Goal: Task Accomplishment & Management: Manage account settings

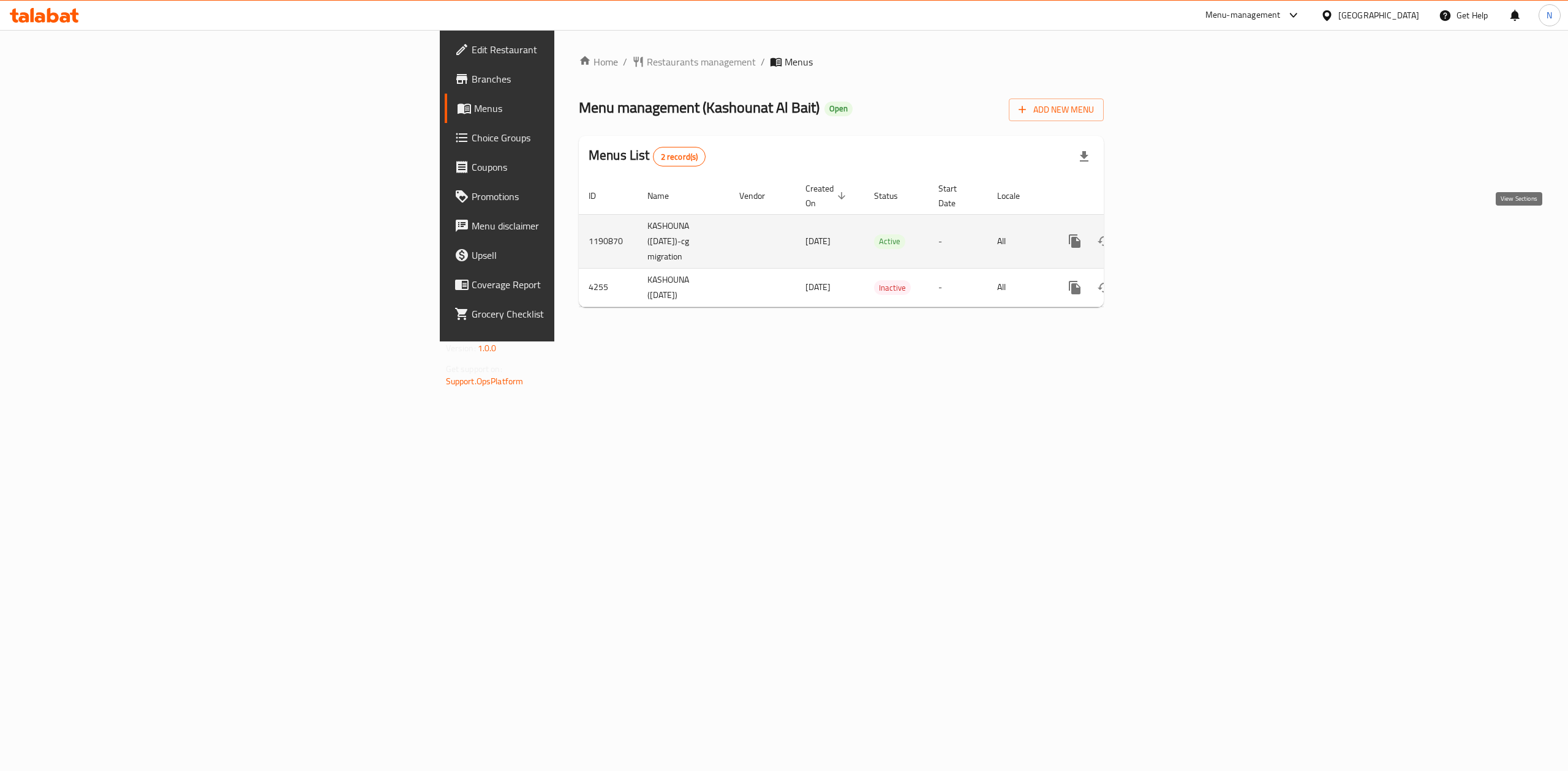
click at [1177, 233] on link "enhanced table" at bounding box center [1163, 242] width 29 height 29
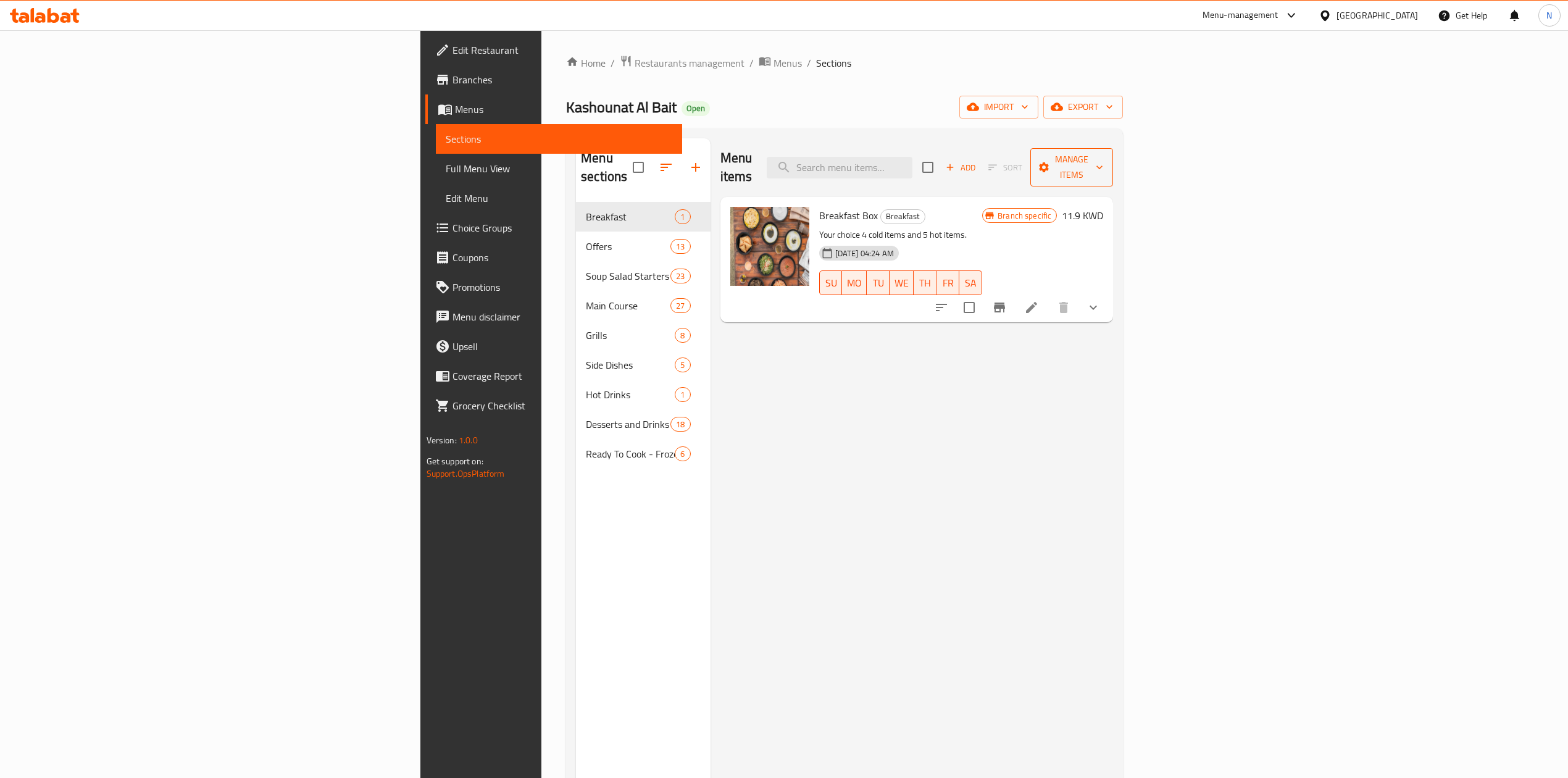
click at [1113, 169] on button "Manage items" at bounding box center [1072, 167] width 83 height 39
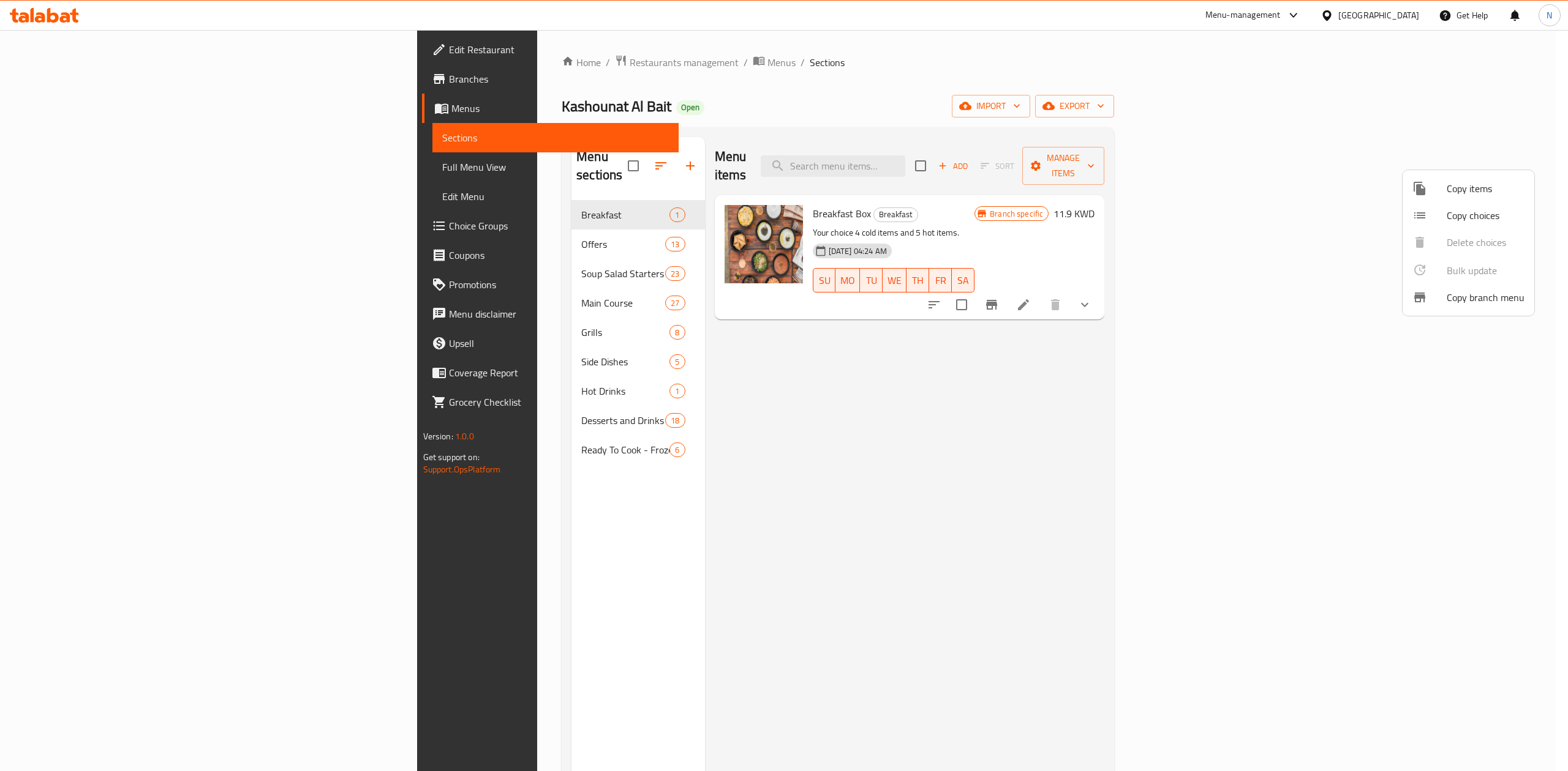
click at [1397, 345] on div at bounding box center [784, 386] width 1568 height 771
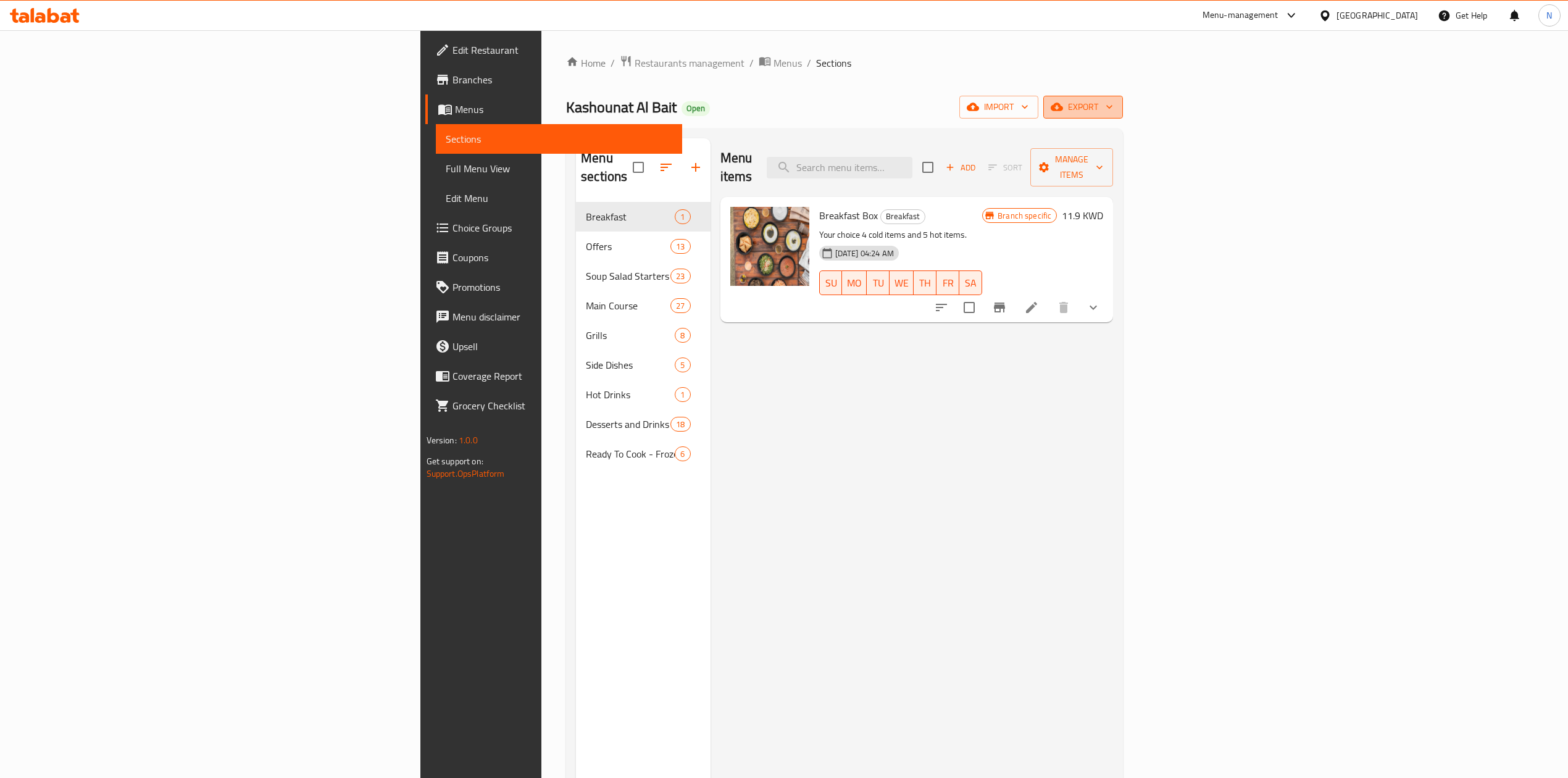
click at [1113, 115] on span "export" at bounding box center [1083, 108] width 60 height 16
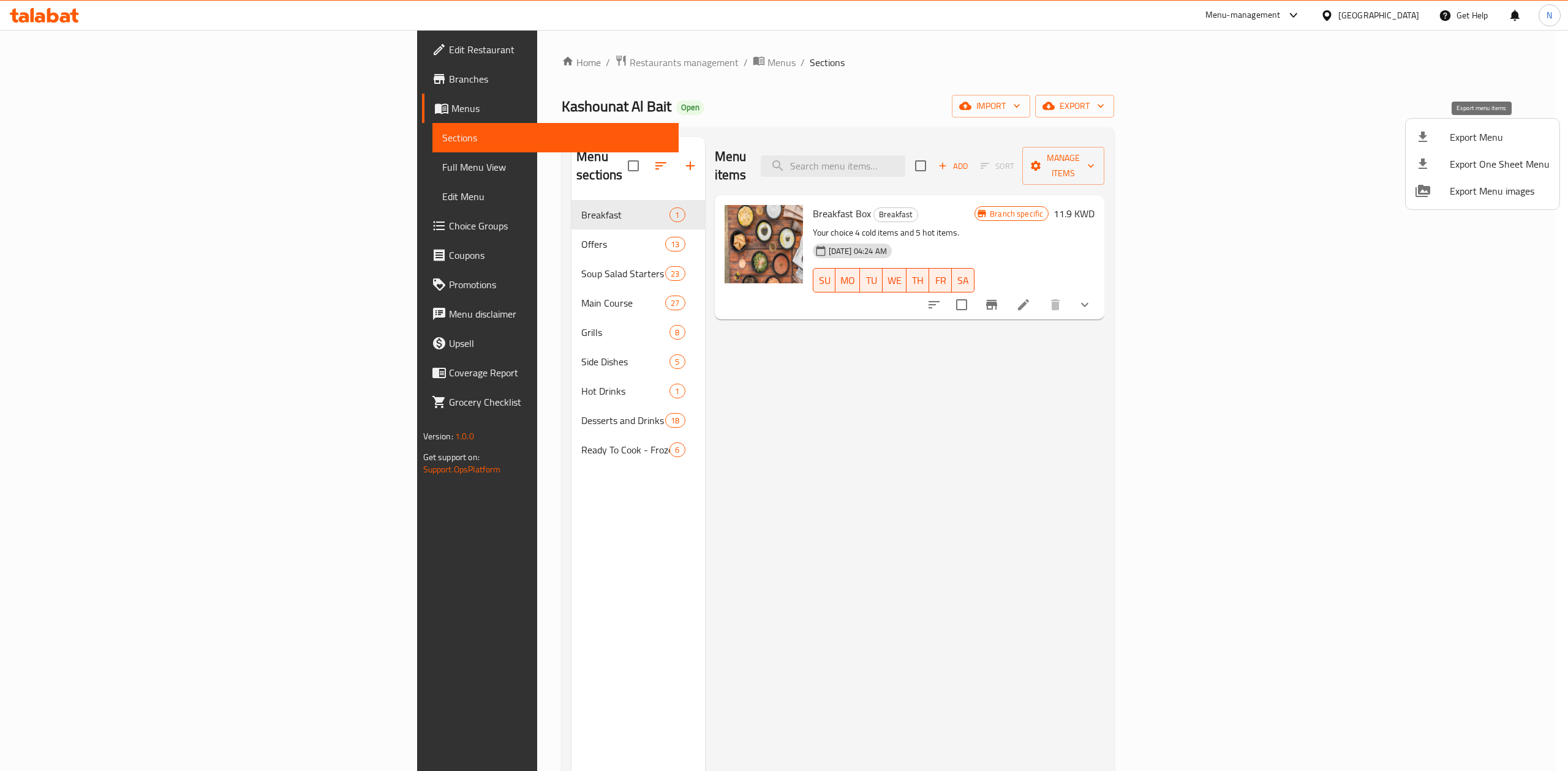
click at [1485, 142] on span "Export Menu" at bounding box center [1499, 137] width 100 height 15
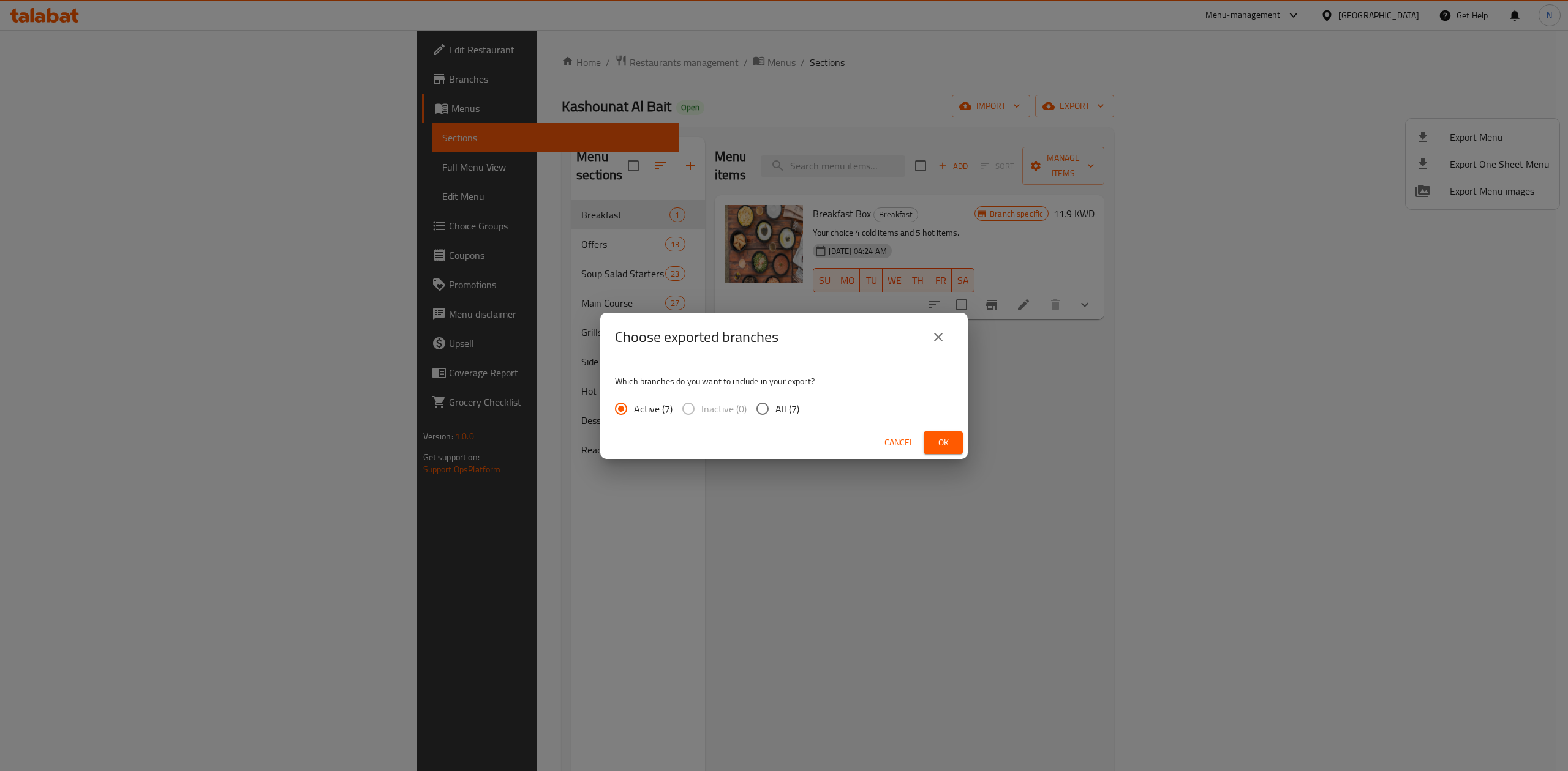
click at [799, 396] on div "Active (7) Inactive (0) All (7)" at bounding box center [712, 409] width 194 height 25
click at [795, 398] on label "All (7)" at bounding box center [774, 409] width 50 height 25
click at [775, 398] on input "All (7)" at bounding box center [762, 409] width 25 height 25
radio input "true"
click at [956, 449] on button "Ok" at bounding box center [944, 442] width 39 height 23
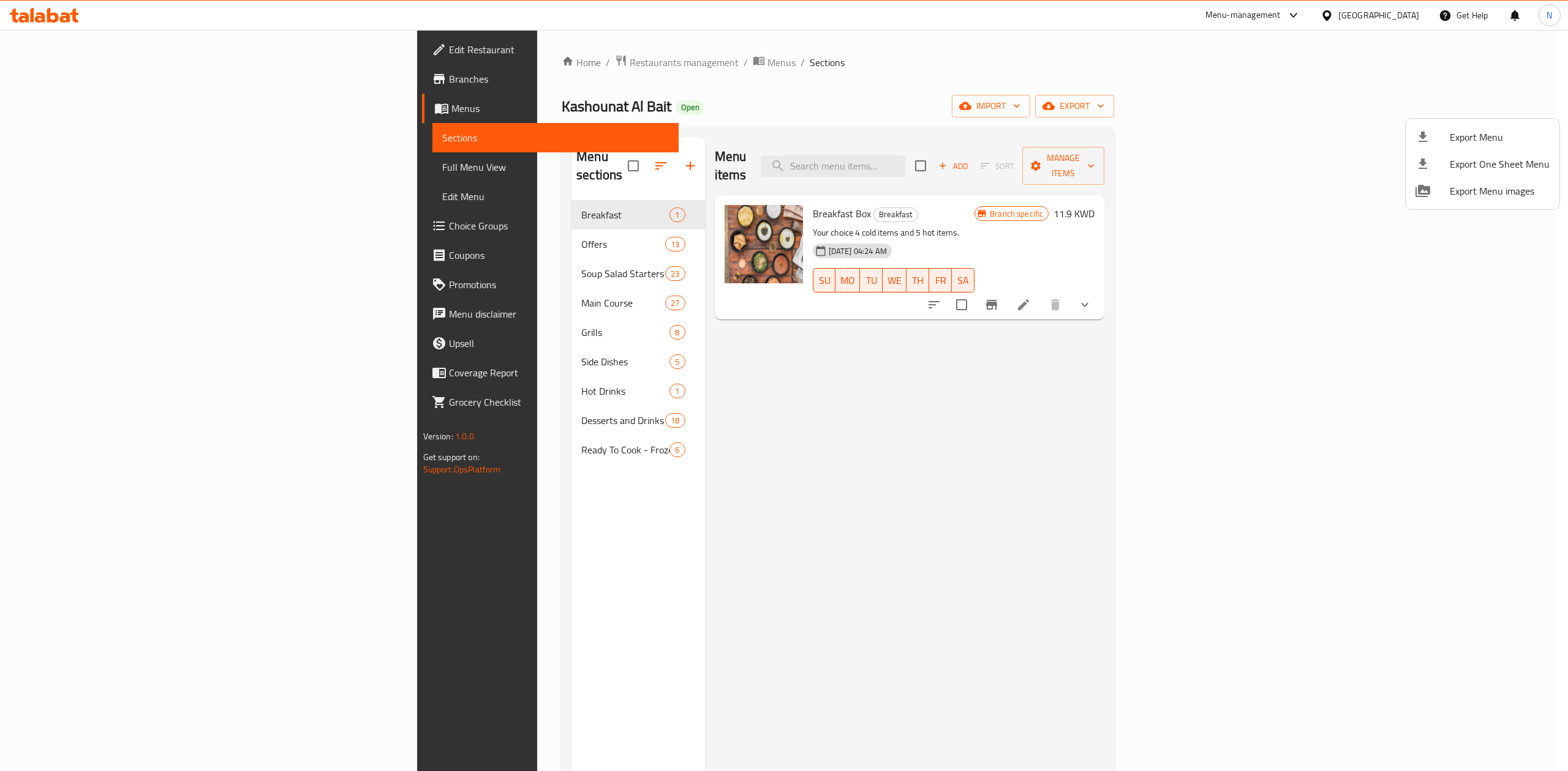
click at [371, 245] on div at bounding box center [784, 386] width 1568 height 771
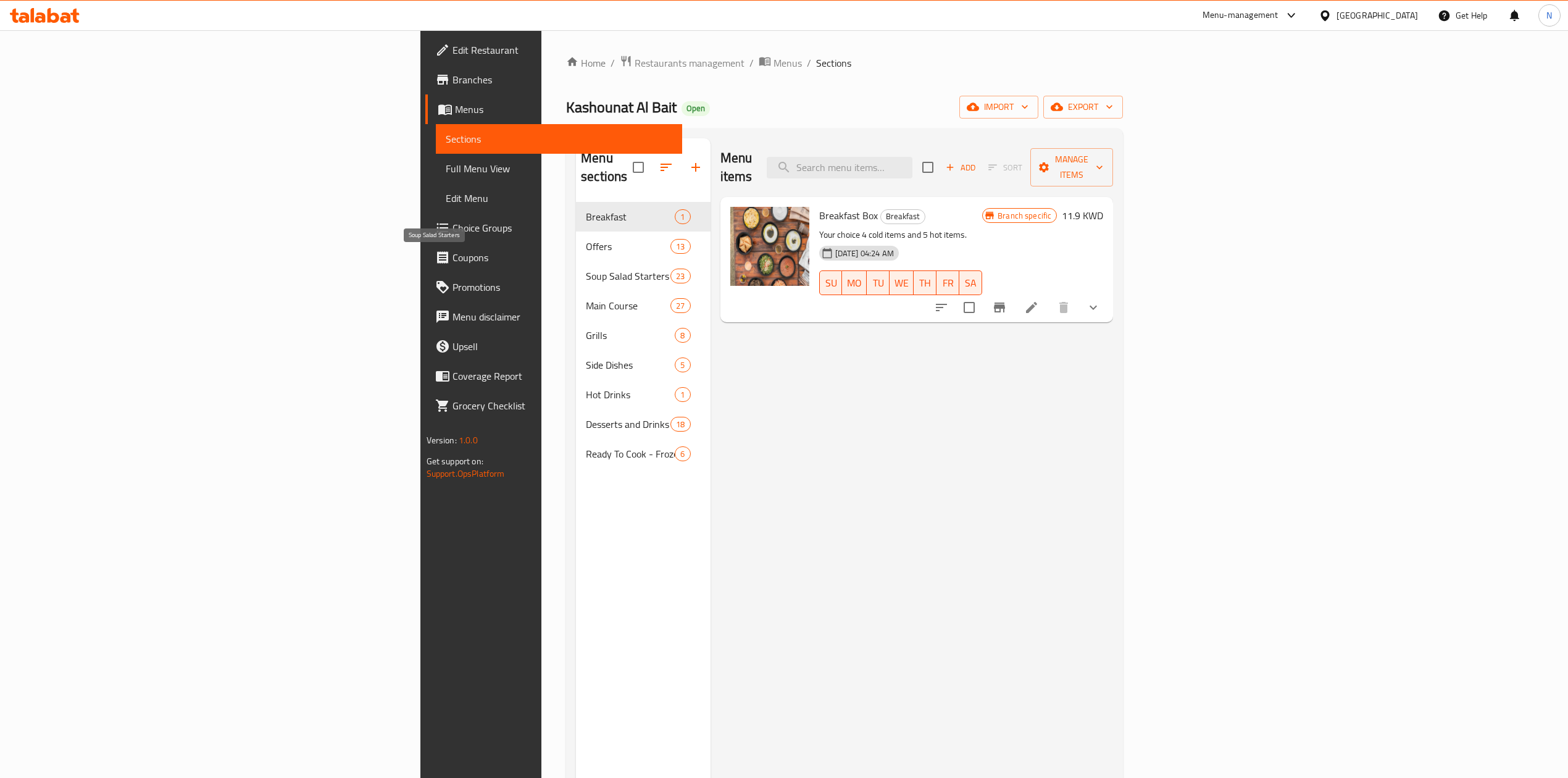
click at [586, 269] on span "Soup Salad Starters" at bounding box center [629, 275] width 85 height 15
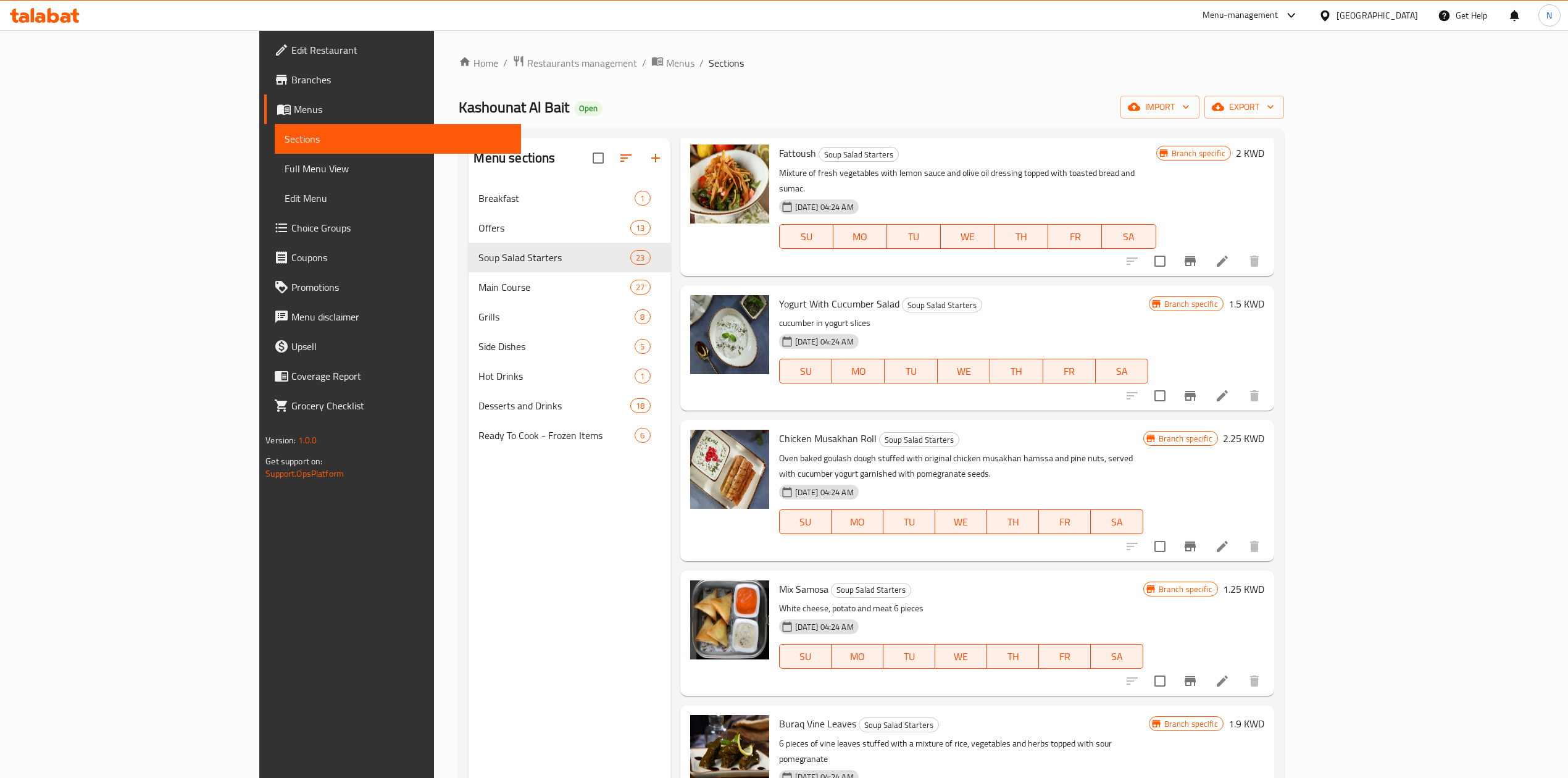
scroll to position [1777, 0]
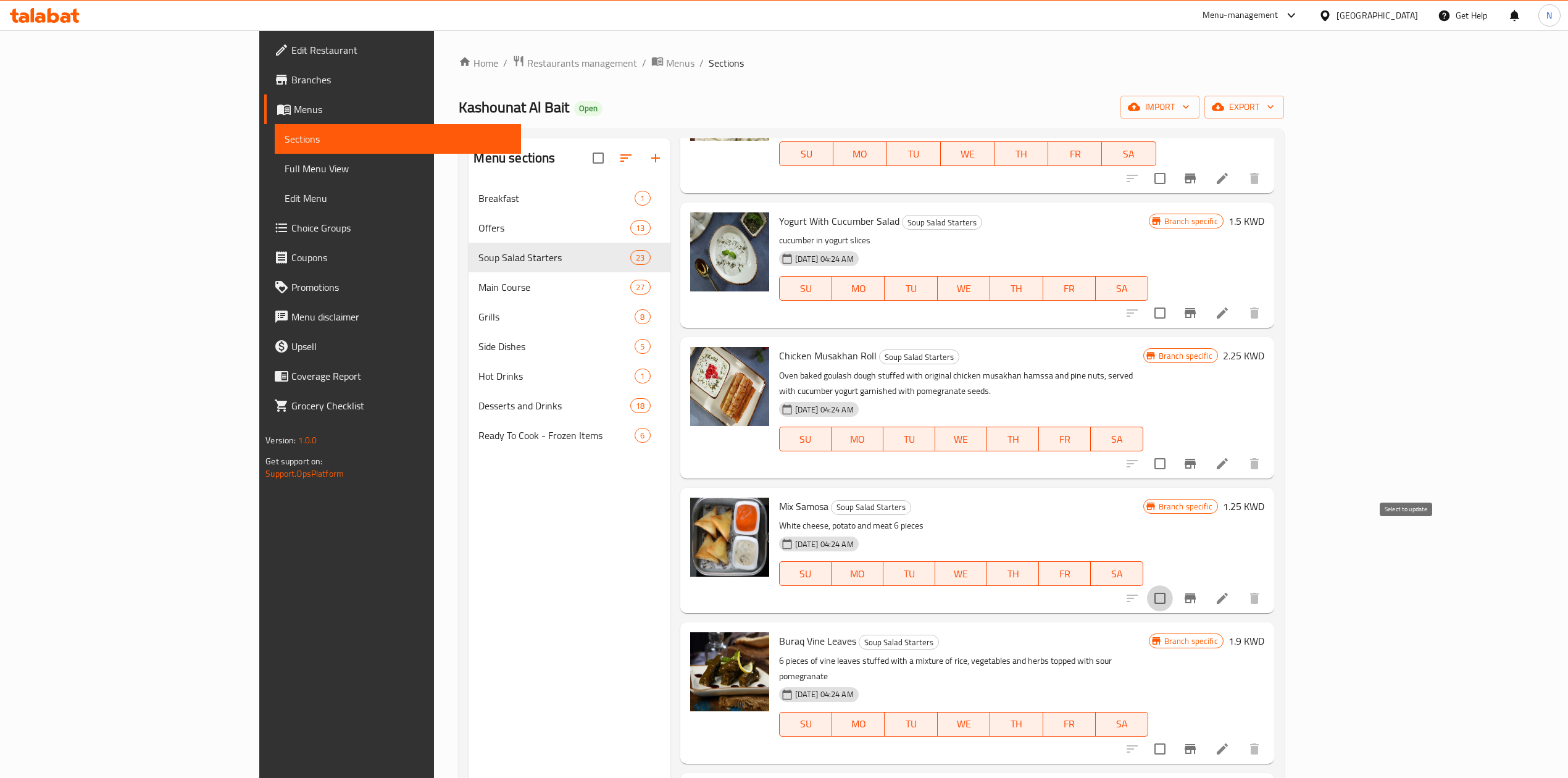
click at [1173, 585] on input "checkbox" at bounding box center [1160, 598] width 26 height 26
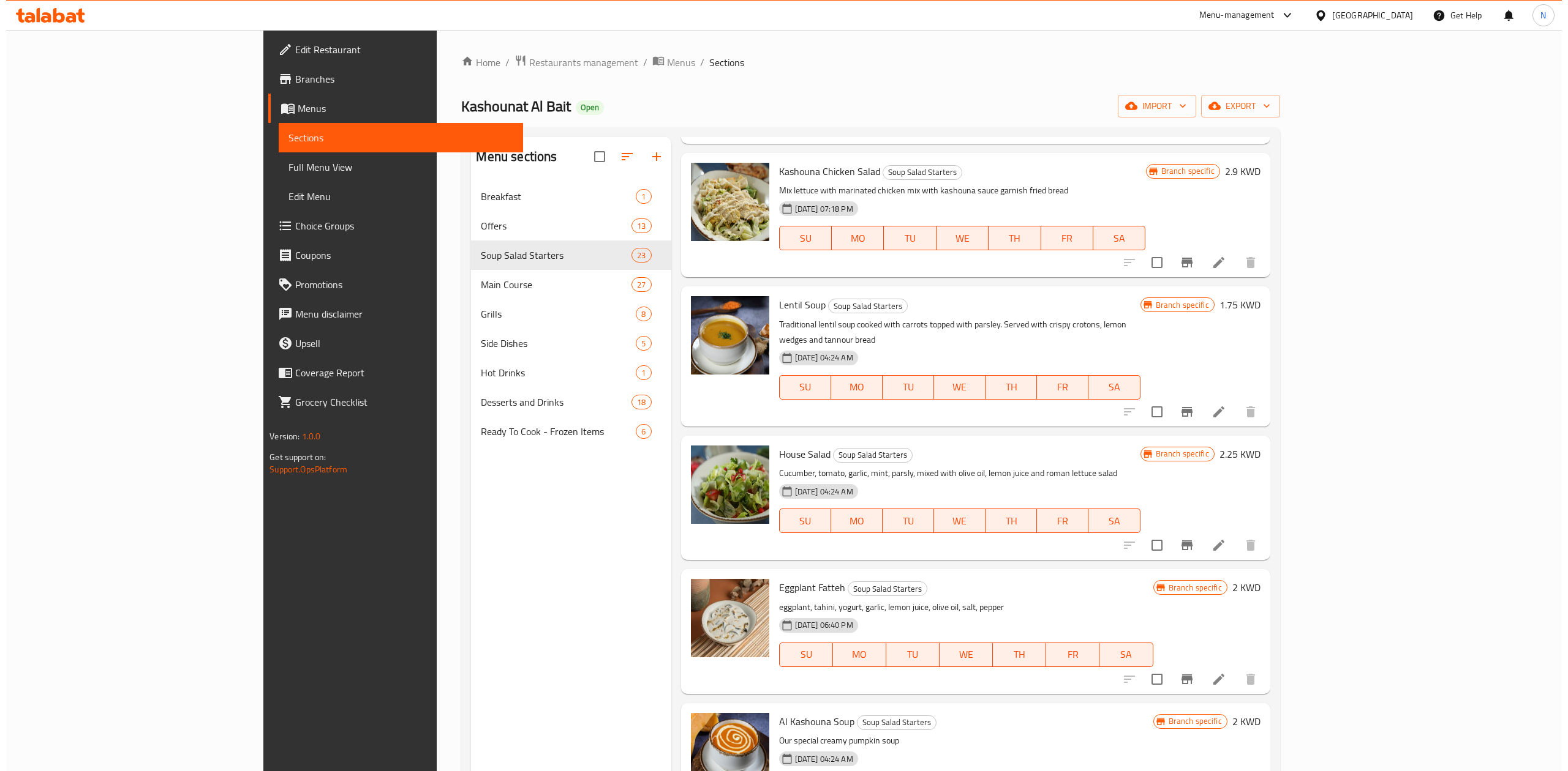
scroll to position [0, 0]
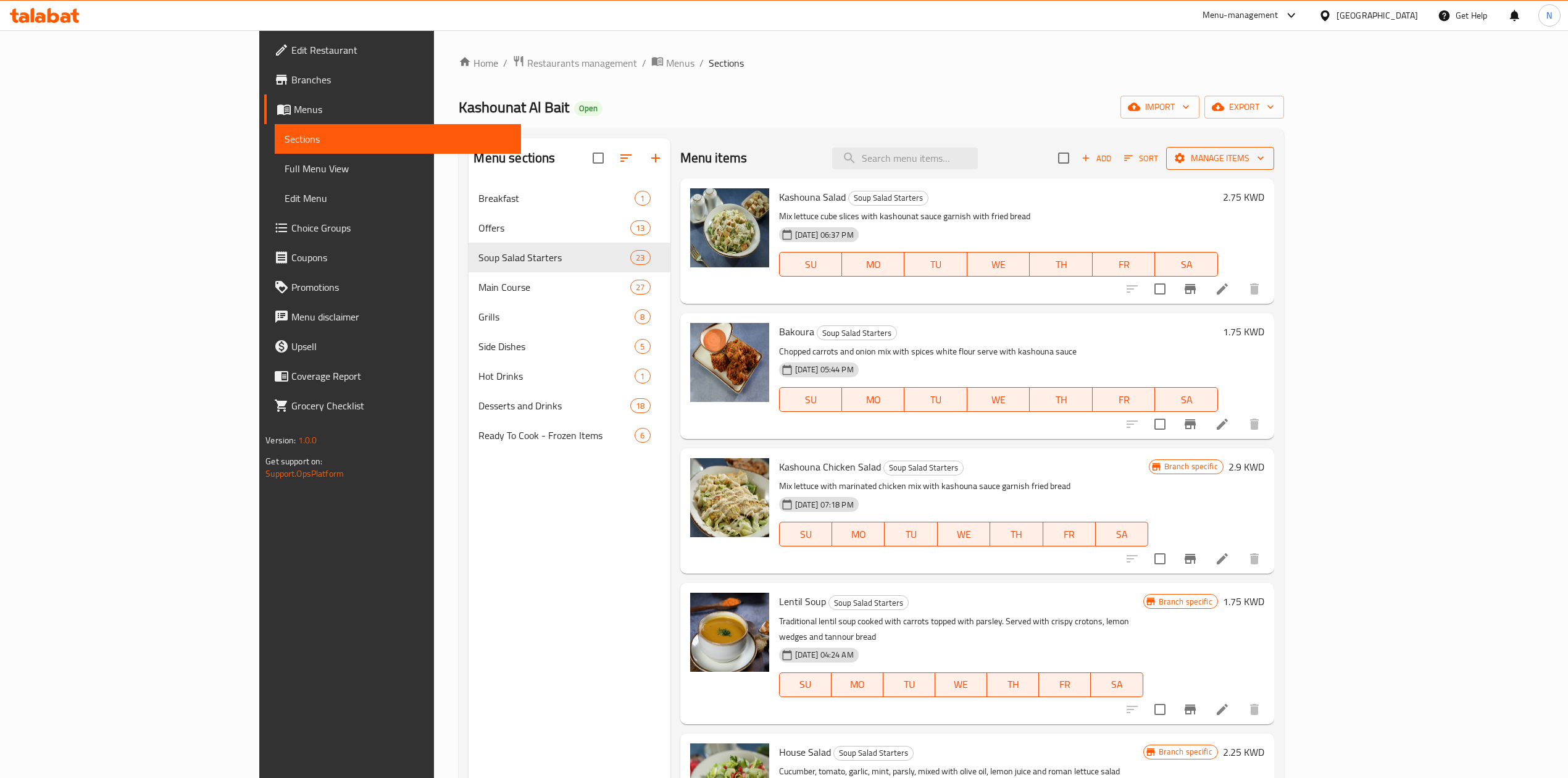
click at [1265, 156] on span "Manage items" at bounding box center [1220, 159] width 88 height 16
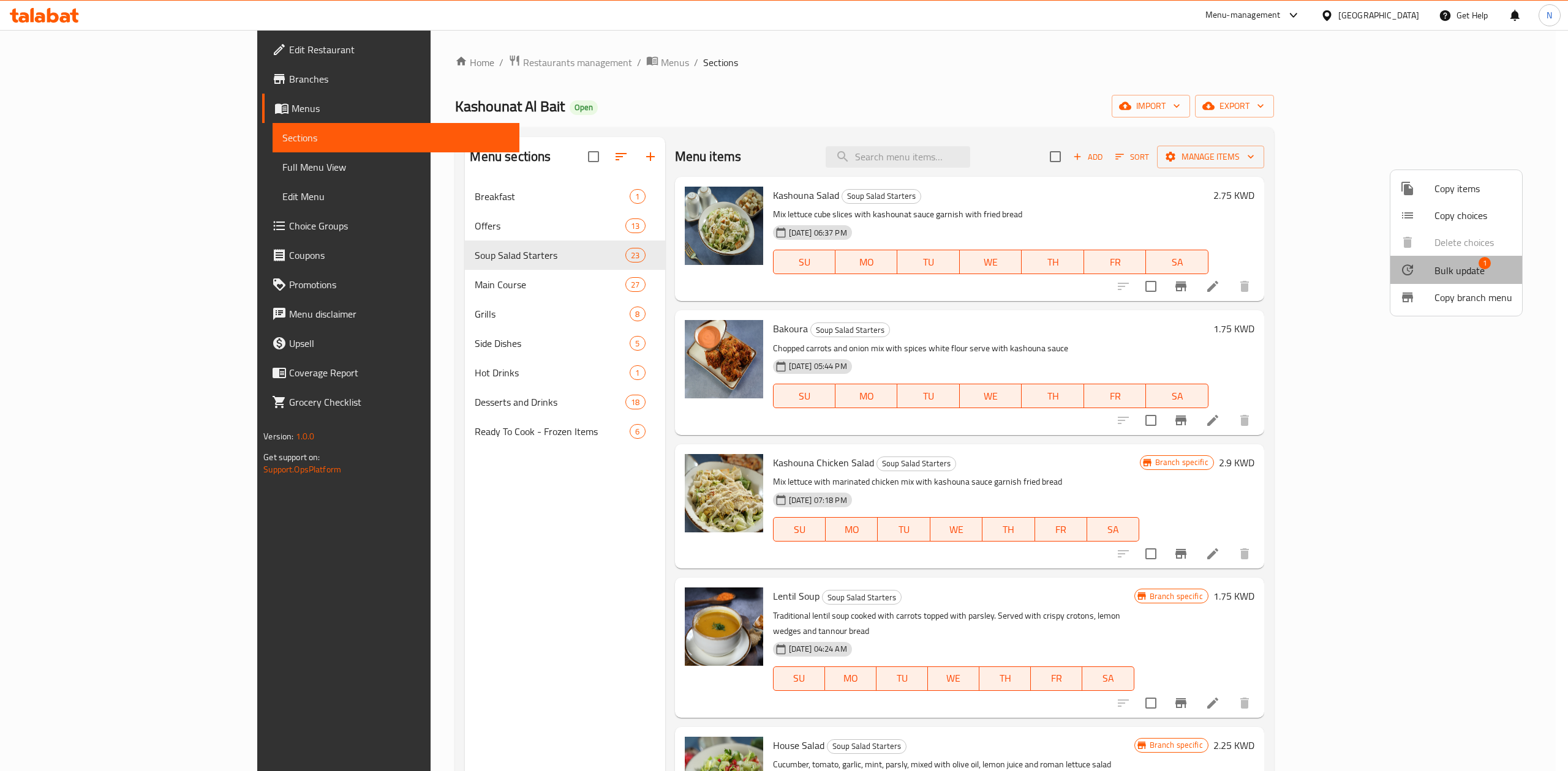
click at [1479, 265] on span "1" at bounding box center [1485, 263] width 13 height 13
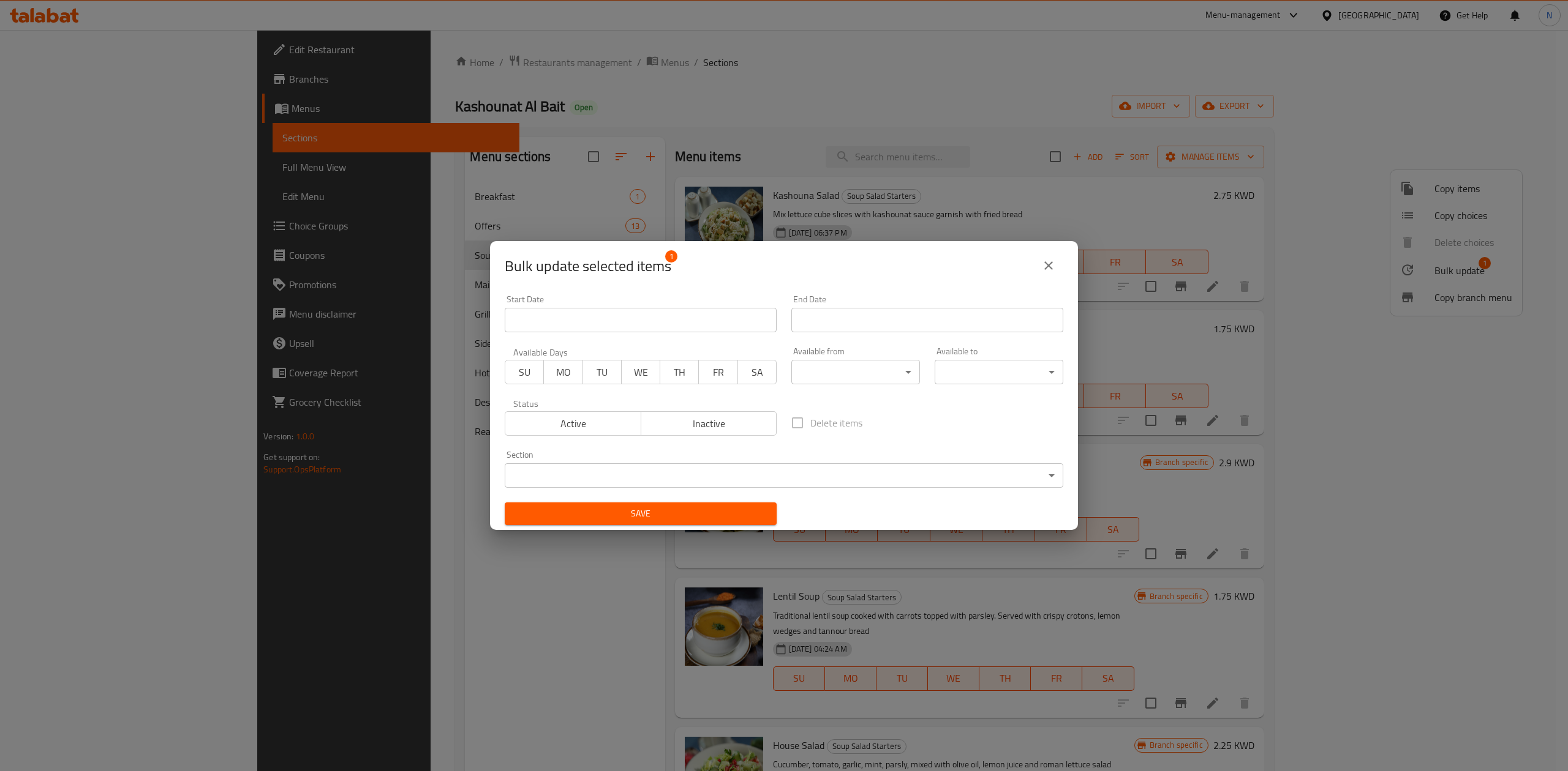
click at [841, 389] on div "Available from ​ ​" at bounding box center [855, 365] width 143 height 52
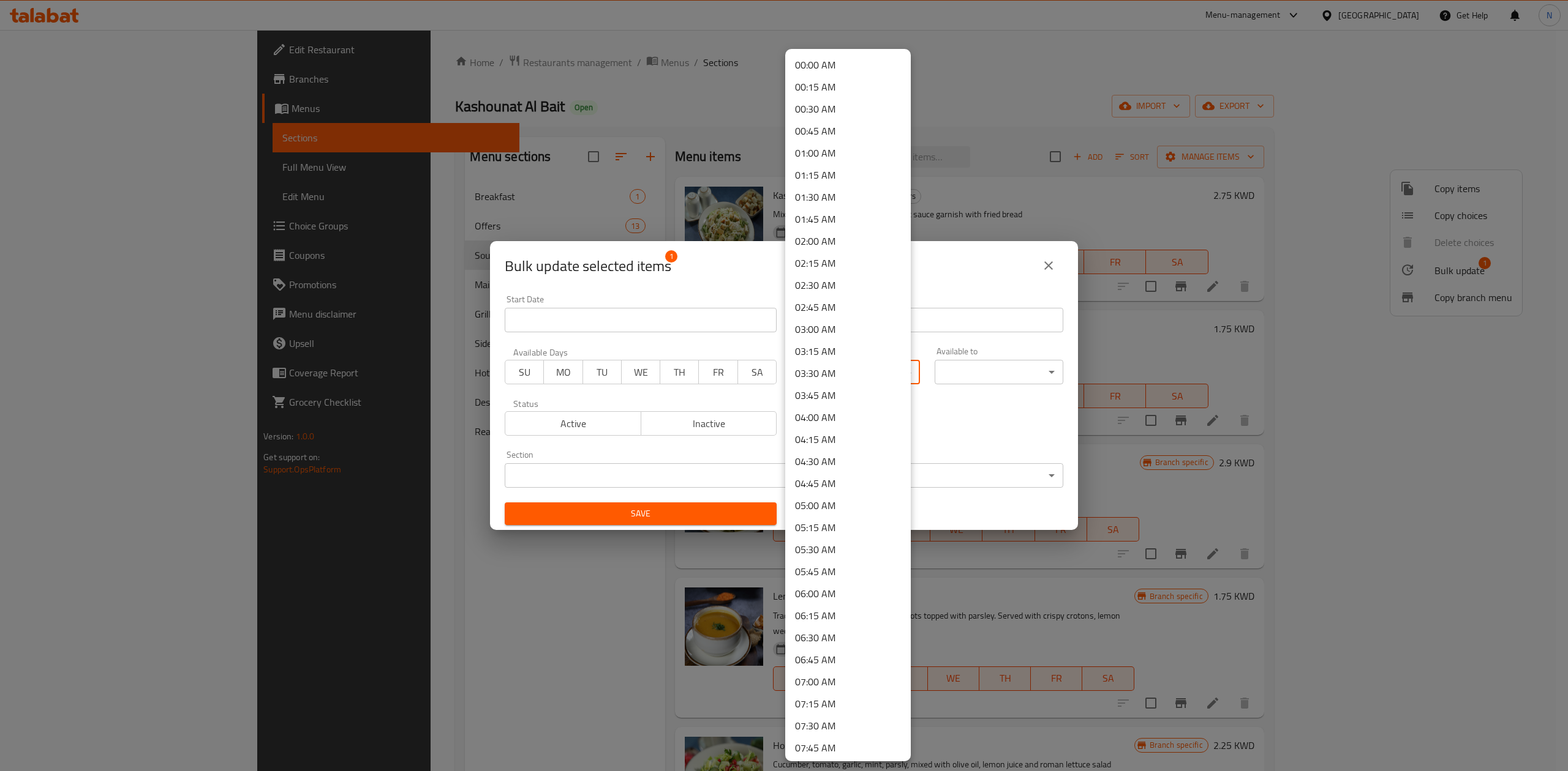
click at [851, 371] on body "​ Menu-management [GEOGRAPHIC_DATA] Get Help N Edit Restaurant Branches Menus S…" at bounding box center [784, 401] width 1568 height 742
click at [836, 610] on li "09:00 AM" at bounding box center [848, 613] width 125 height 23
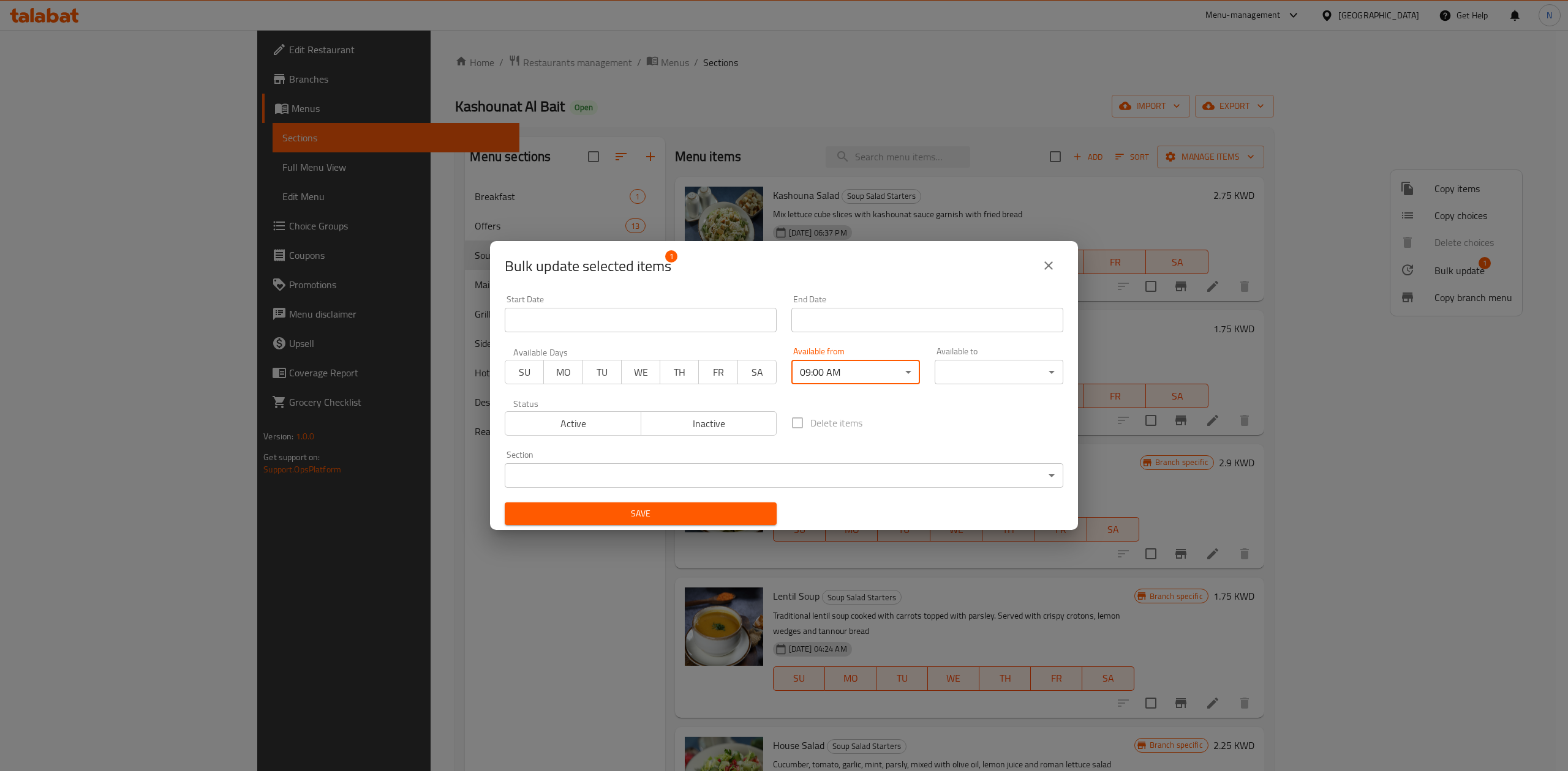
click at [963, 379] on body "​ Menu-management [GEOGRAPHIC_DATA] Get Help N Edit Restaurant Branches Menus S…" at bounding box center [784, 401] width 1568 height 742
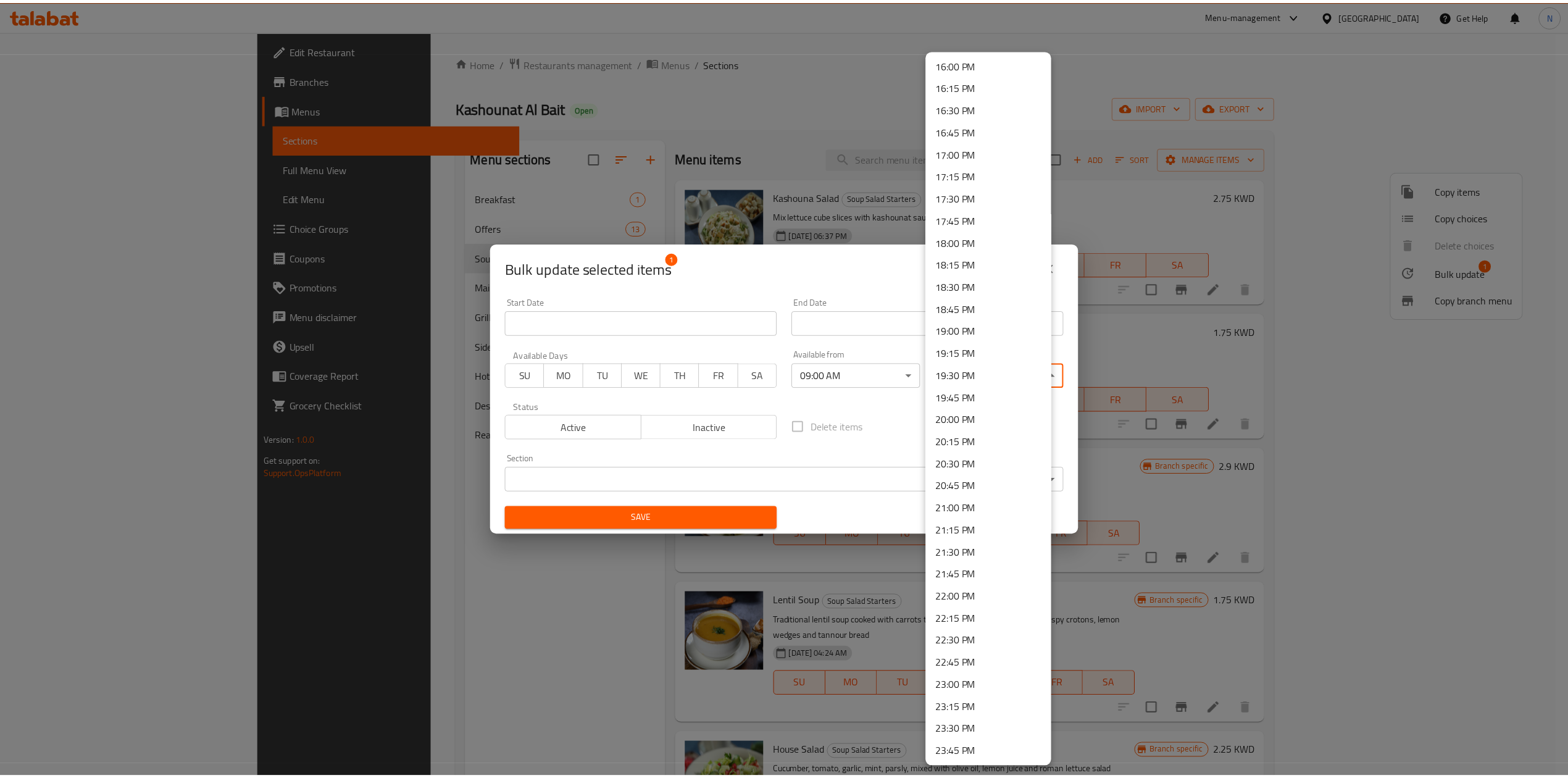
scroll to position [1448, 0]
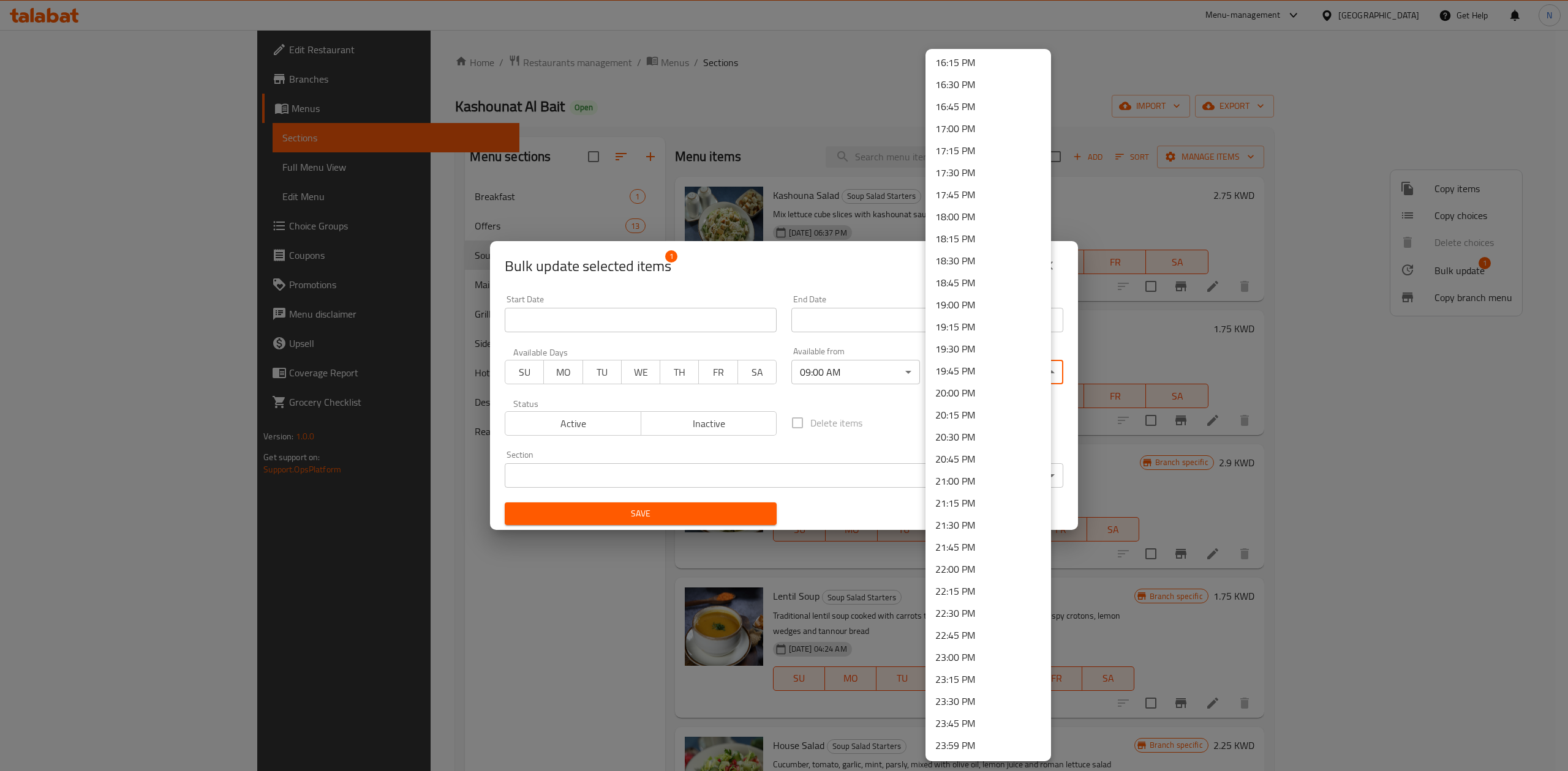
click at [965, 657] on li "23:00 PM" at bounding box center [989, 658] width 125 height 23
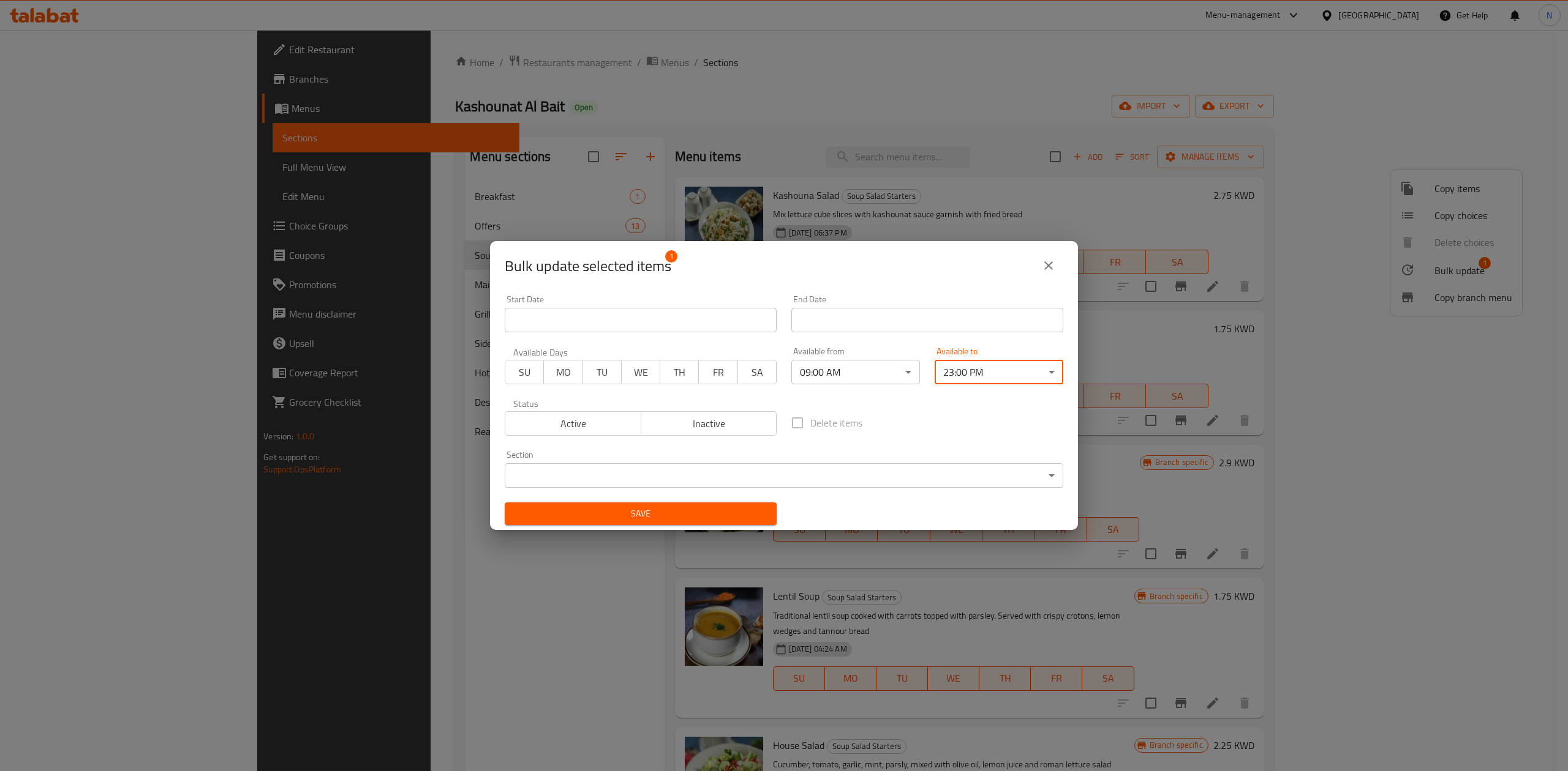
click at [748, 510] on span "Save" at bounding box center [641, 515] width 253 height 16
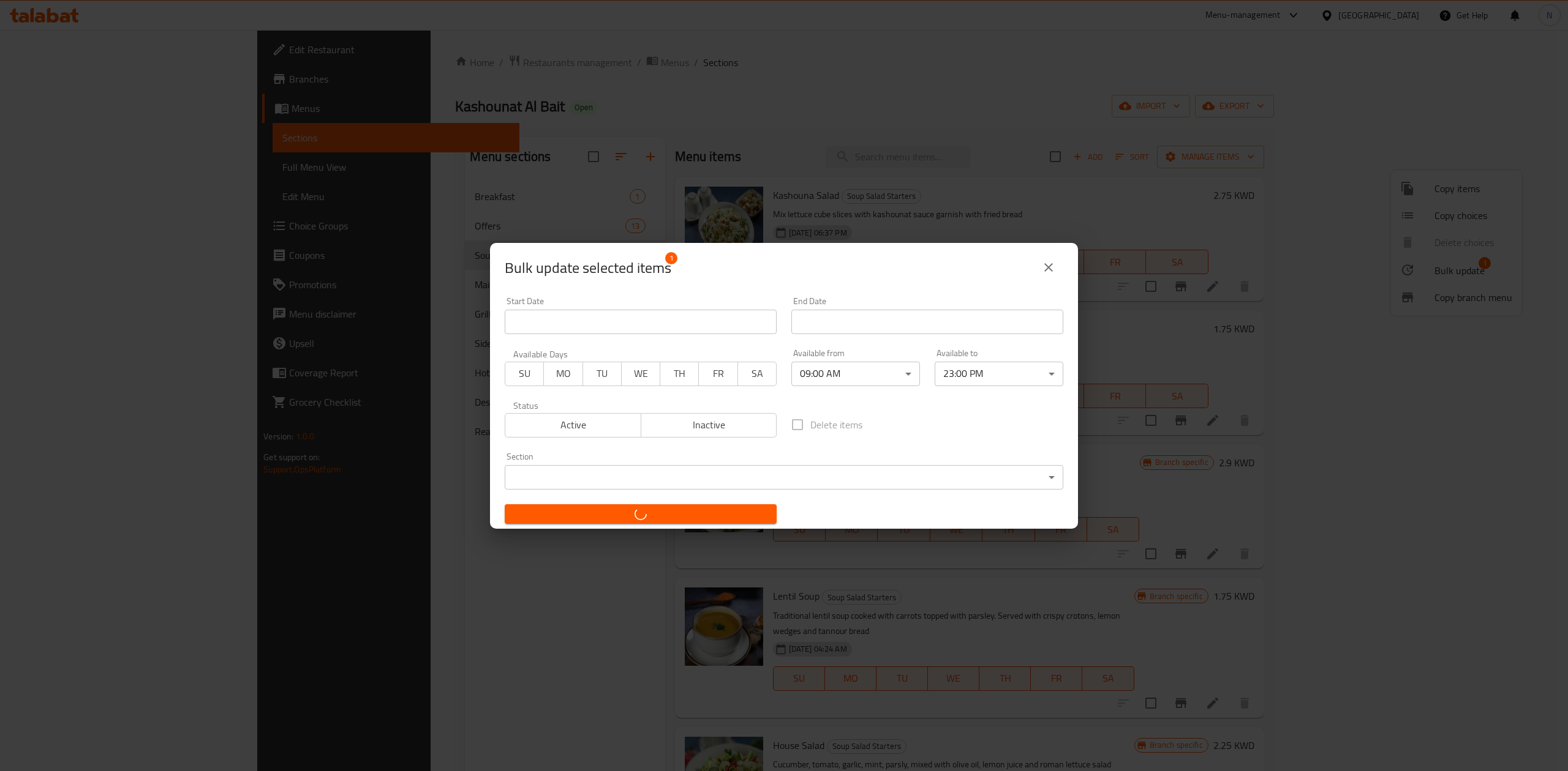
checkbox input "false"
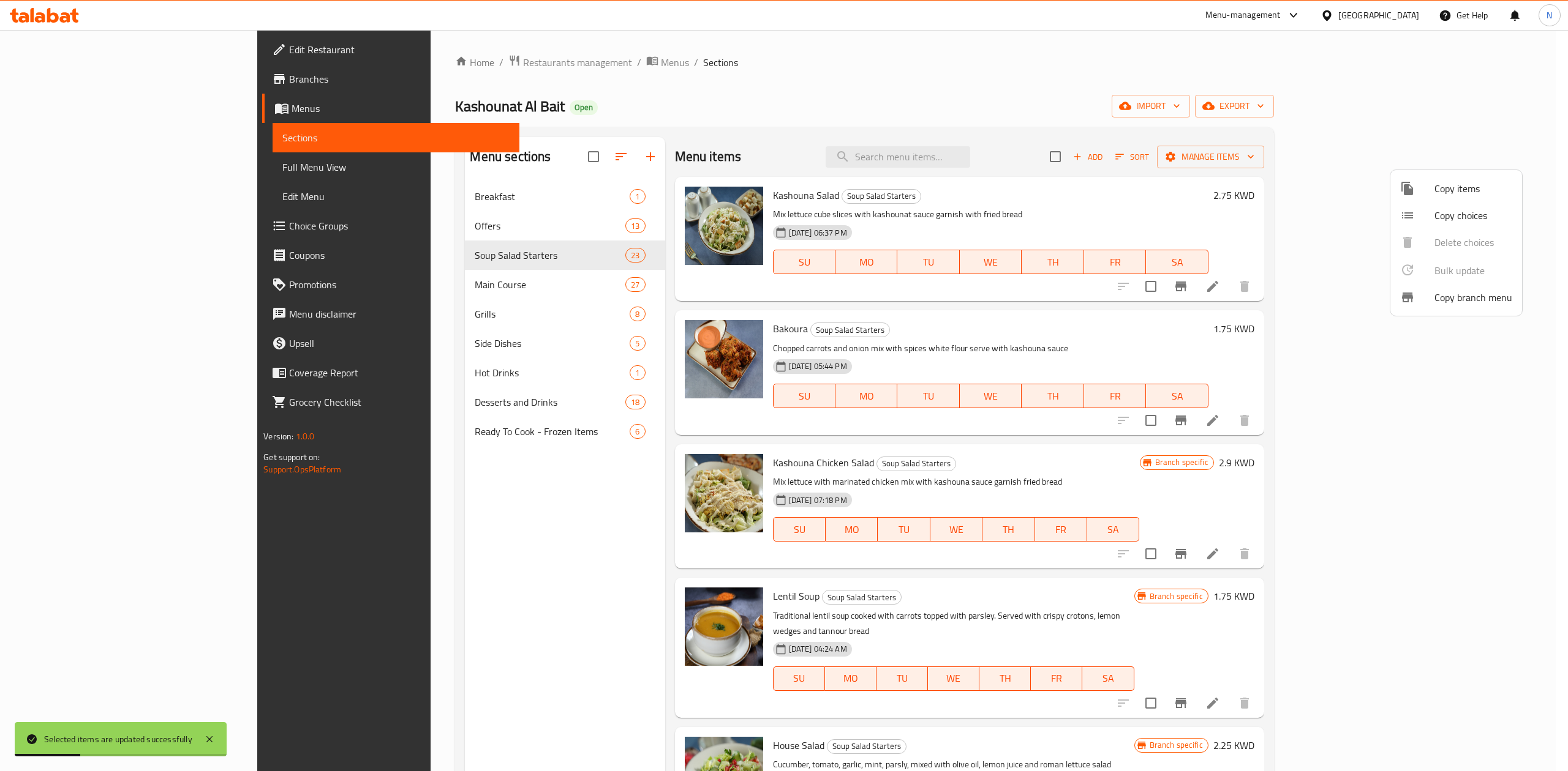
click at [857, 127] on div at bounding box center [784, 386] width 1568 height 771
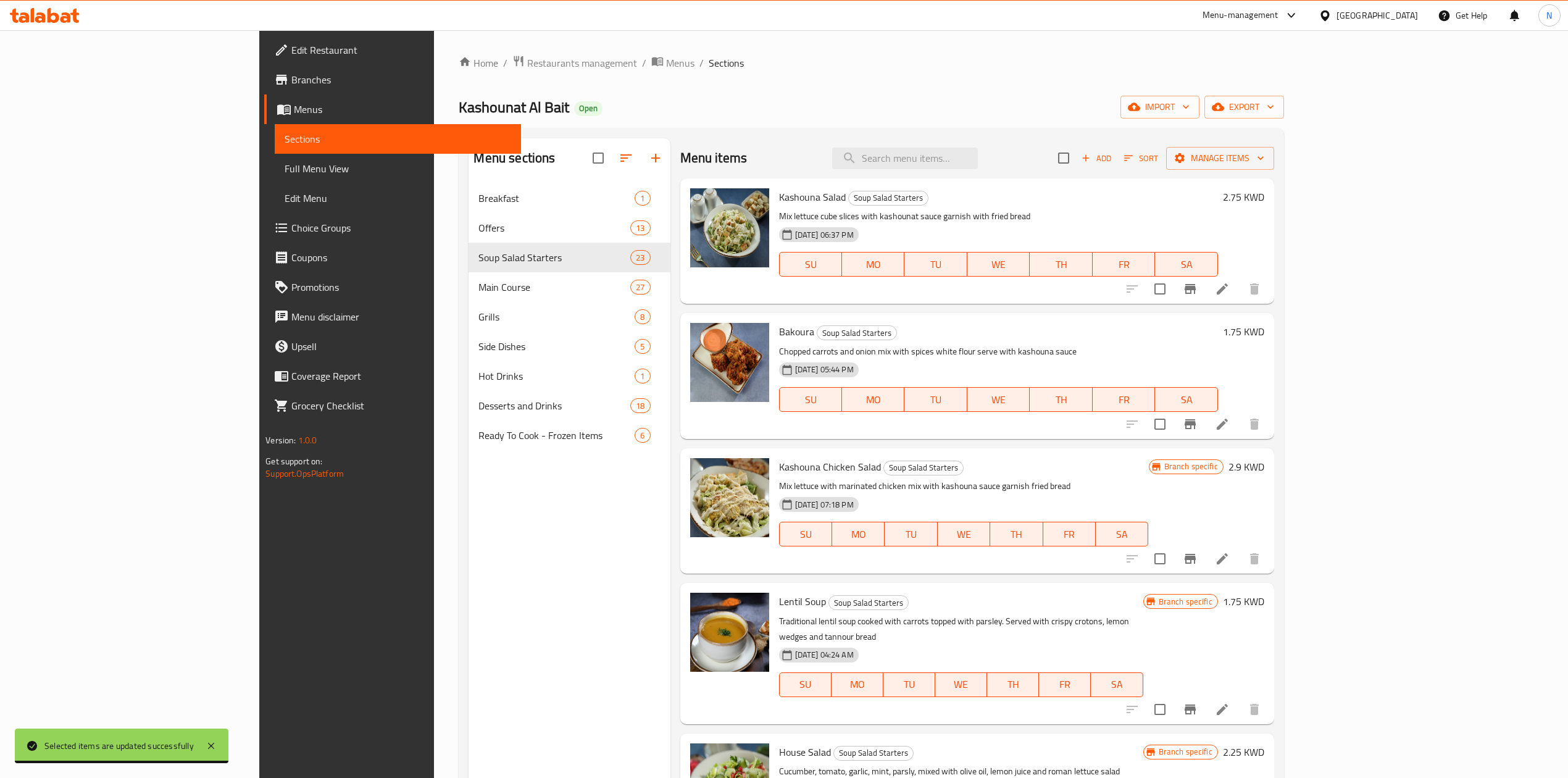
click at [284, 171] on span "Full Menu View" at bounding box center [398, 168] width 227 height 15
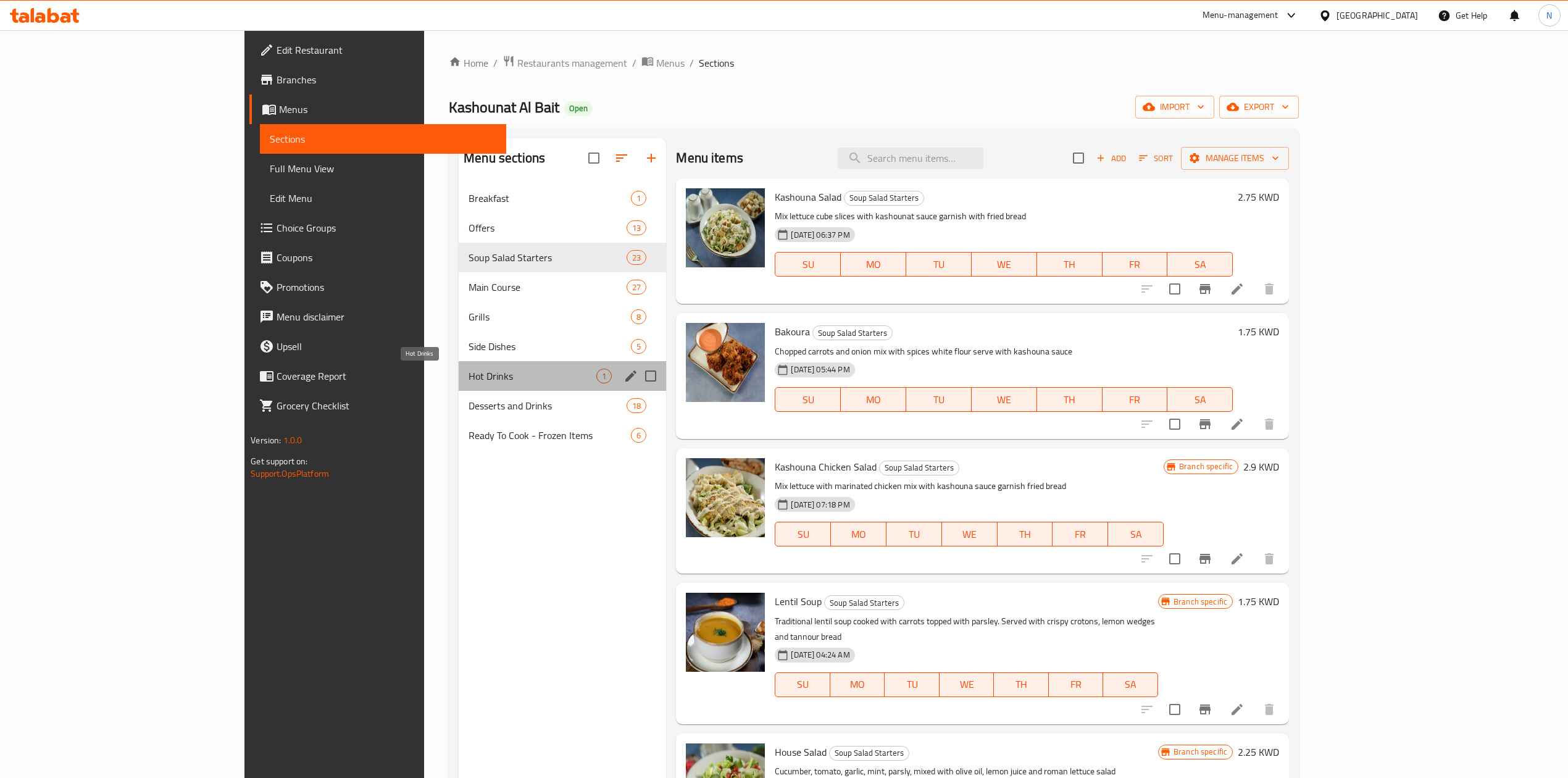
click at [469, 374] on span "Hot Drinks" at bounding box center [533, 376] width 128 height 15
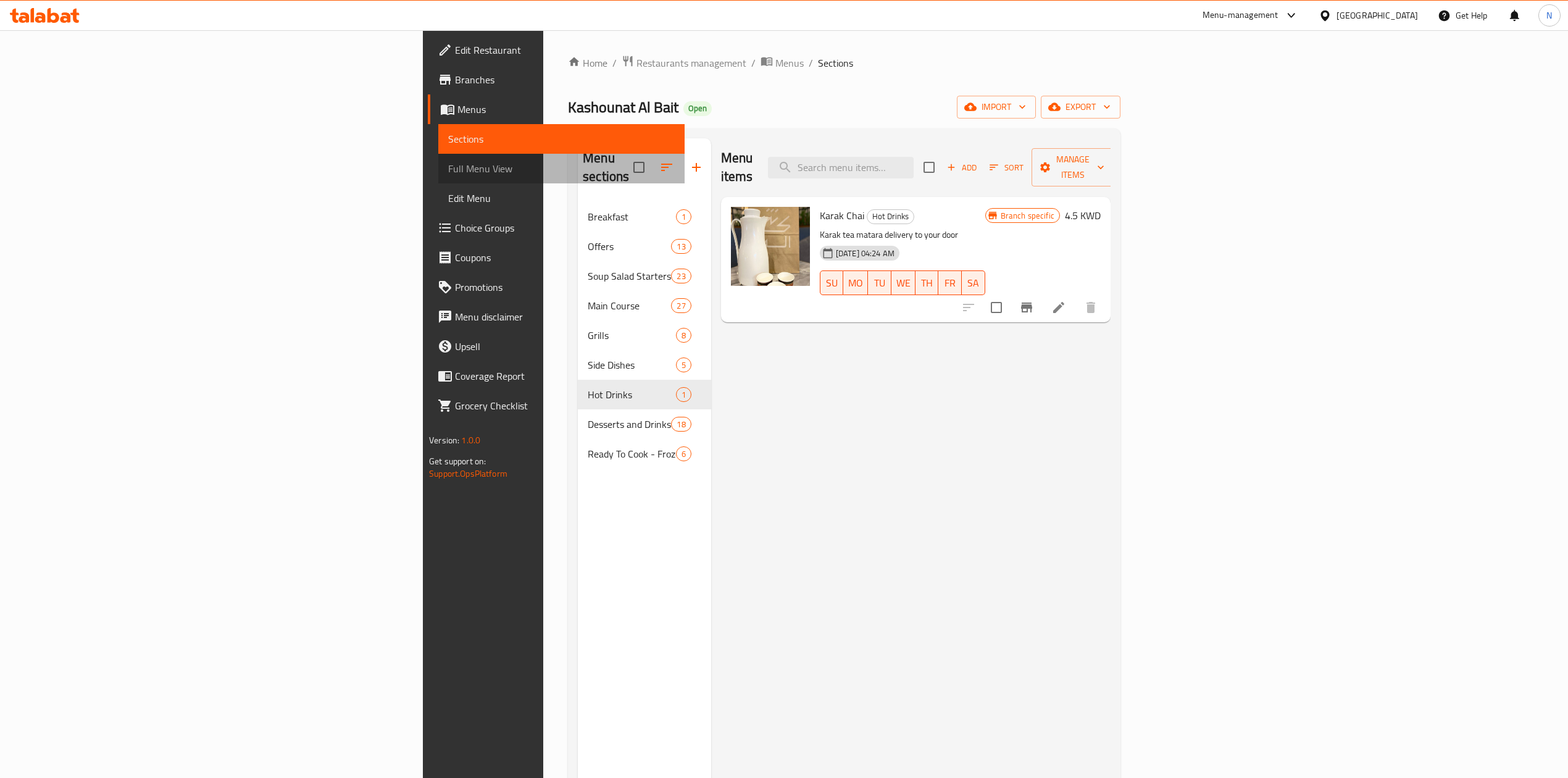
click at [448, 164] on span "Full Menu View" at bounding box center [561, 168] width 227 height 15
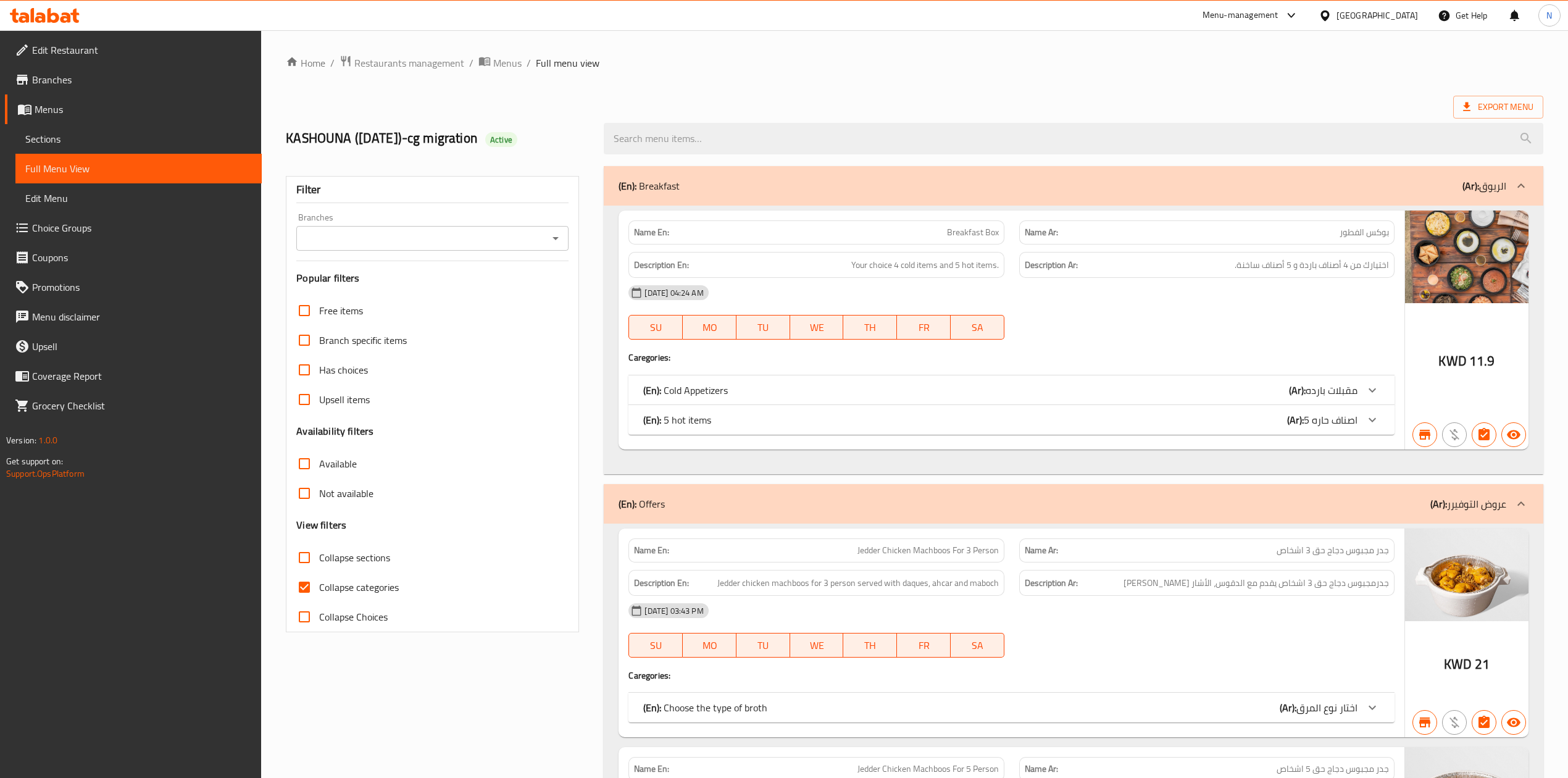
click at [377, 557] on span "Collapse sections" at bounding box center [355, 558] width 71 height 15
click at [320, 557] on input "Collapse sections" at bounding box center [304, 558] width 30 height 30
checkbox input "true"
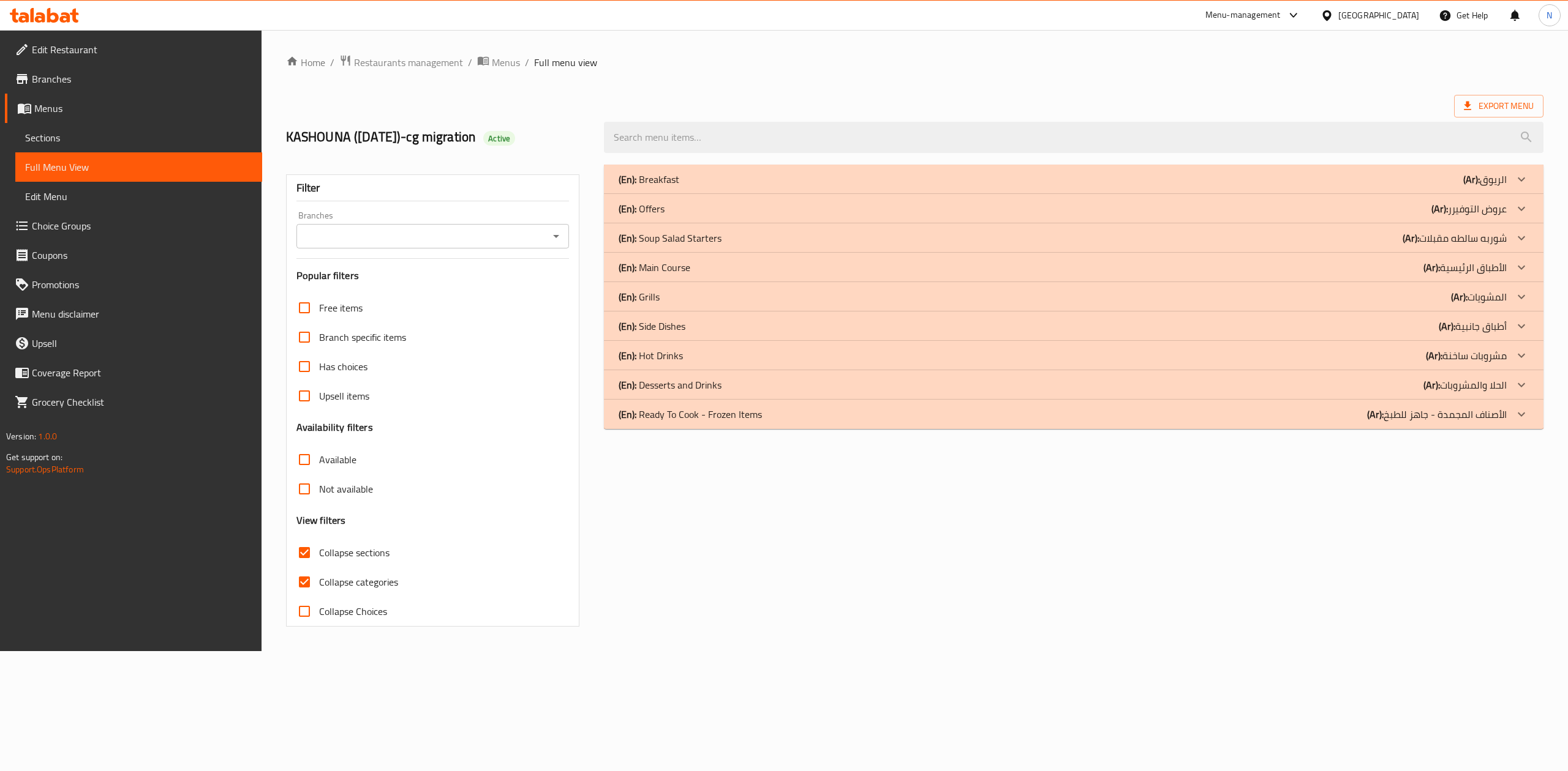
click at [716, 237] on p "(En): Soup Salad Starters" at bounding box center [669, 238] width 103 height 15
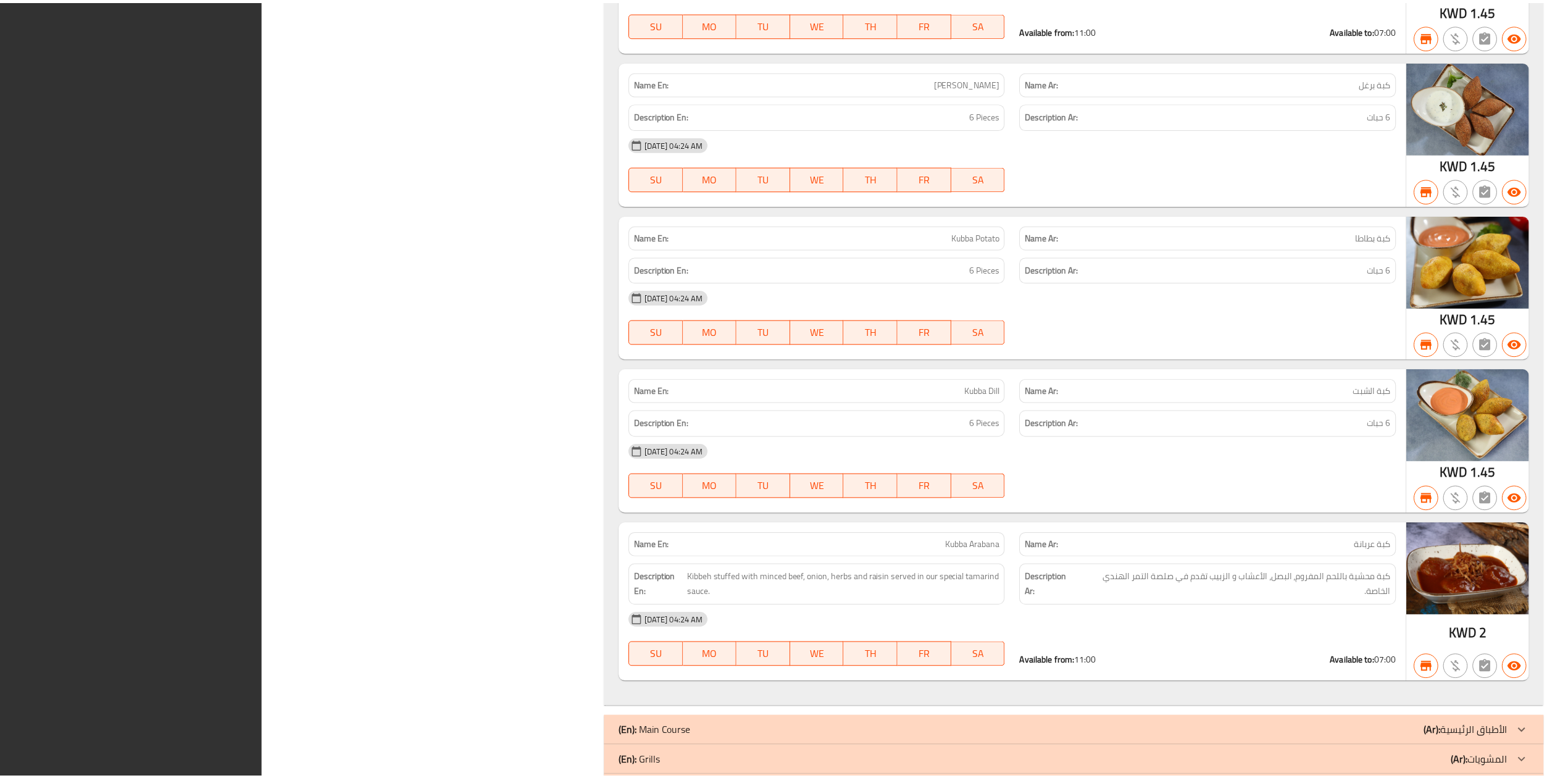
scroll to position [3430, 0]
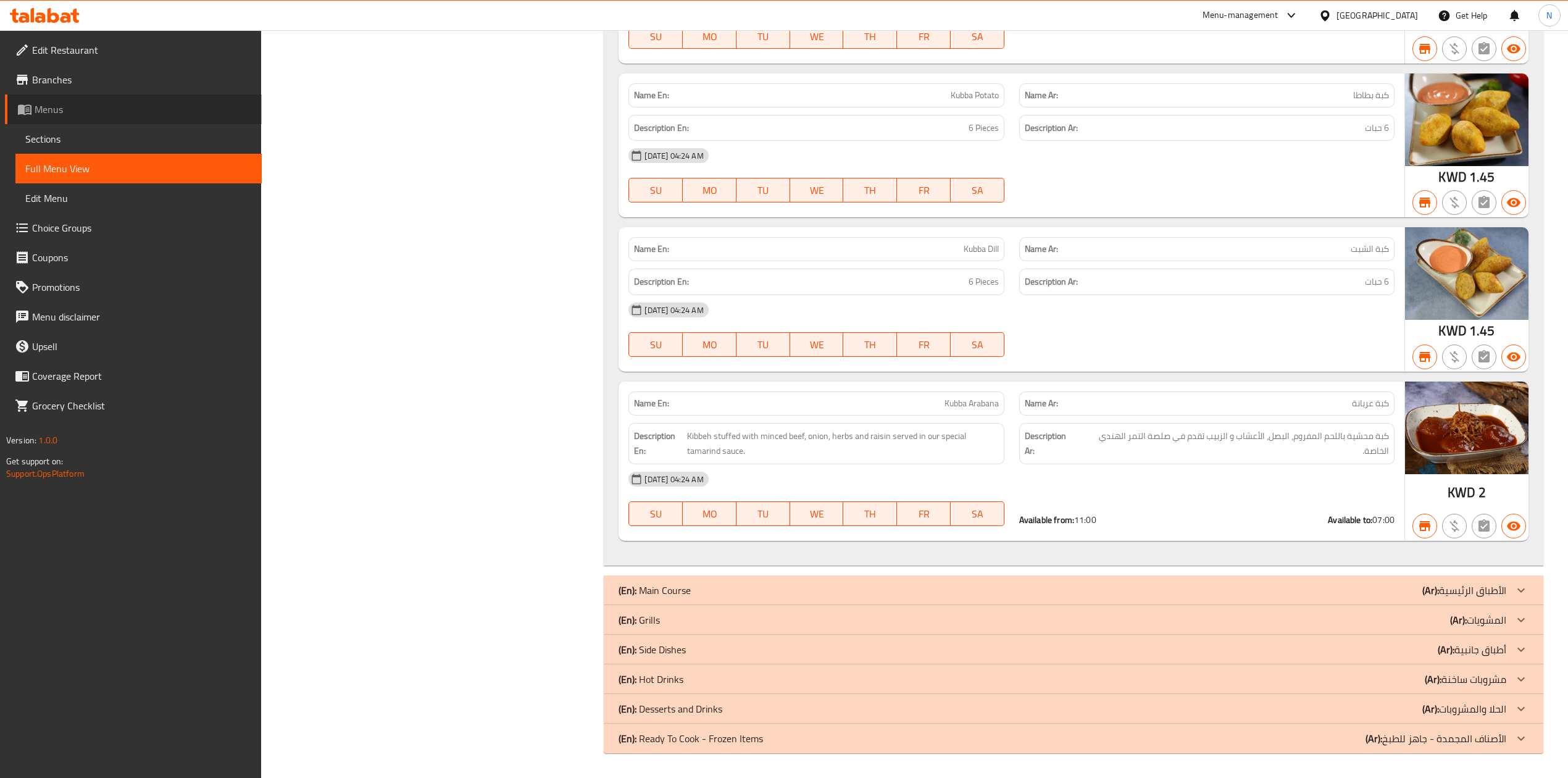
click at [171, 117] on link "Menus" at bounding box center [133, 110] width 257 height 30
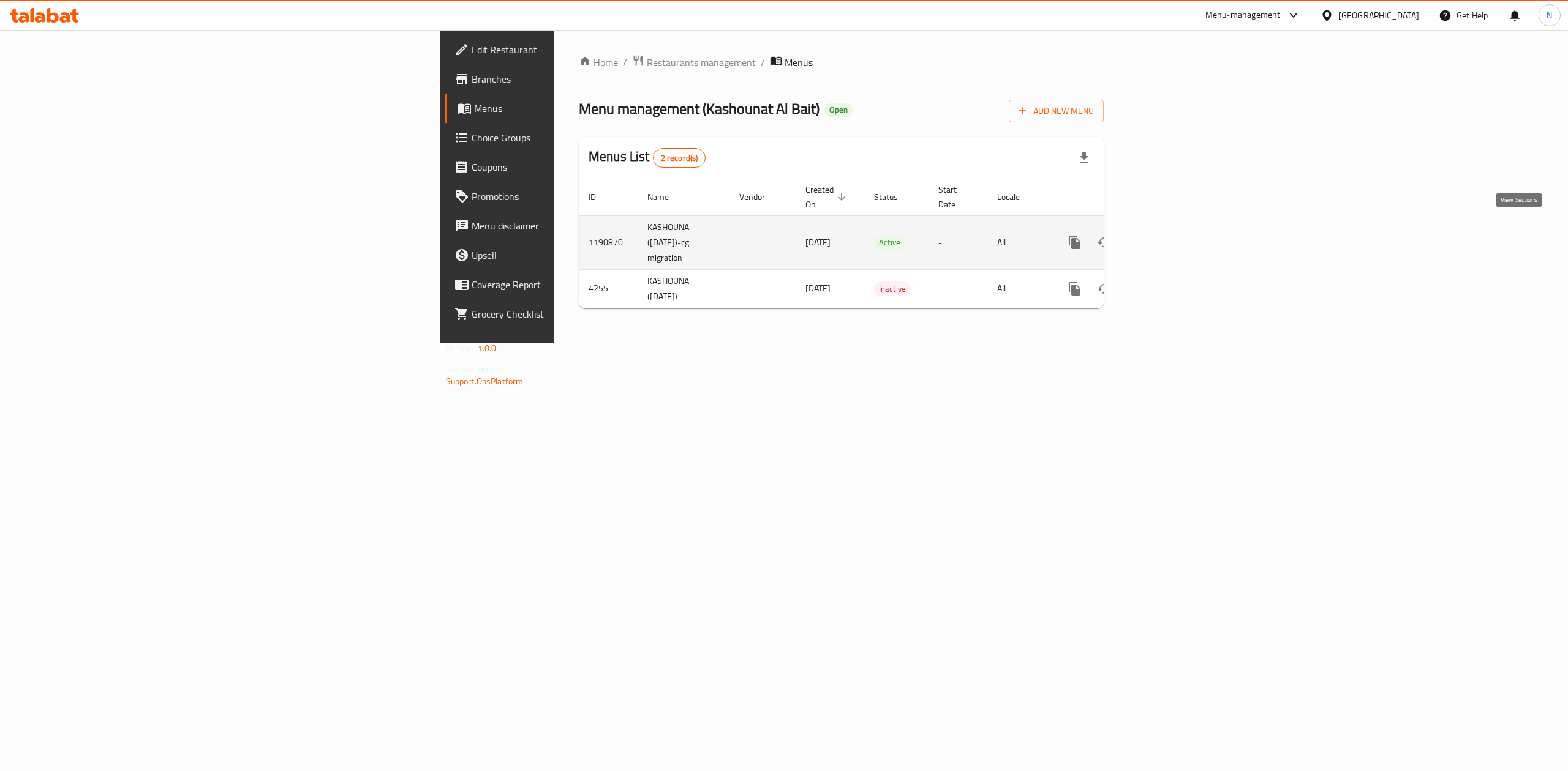
click at [1177, 230] on link "enhanced table" at bounding box center [1163, 243] width 29 height 29
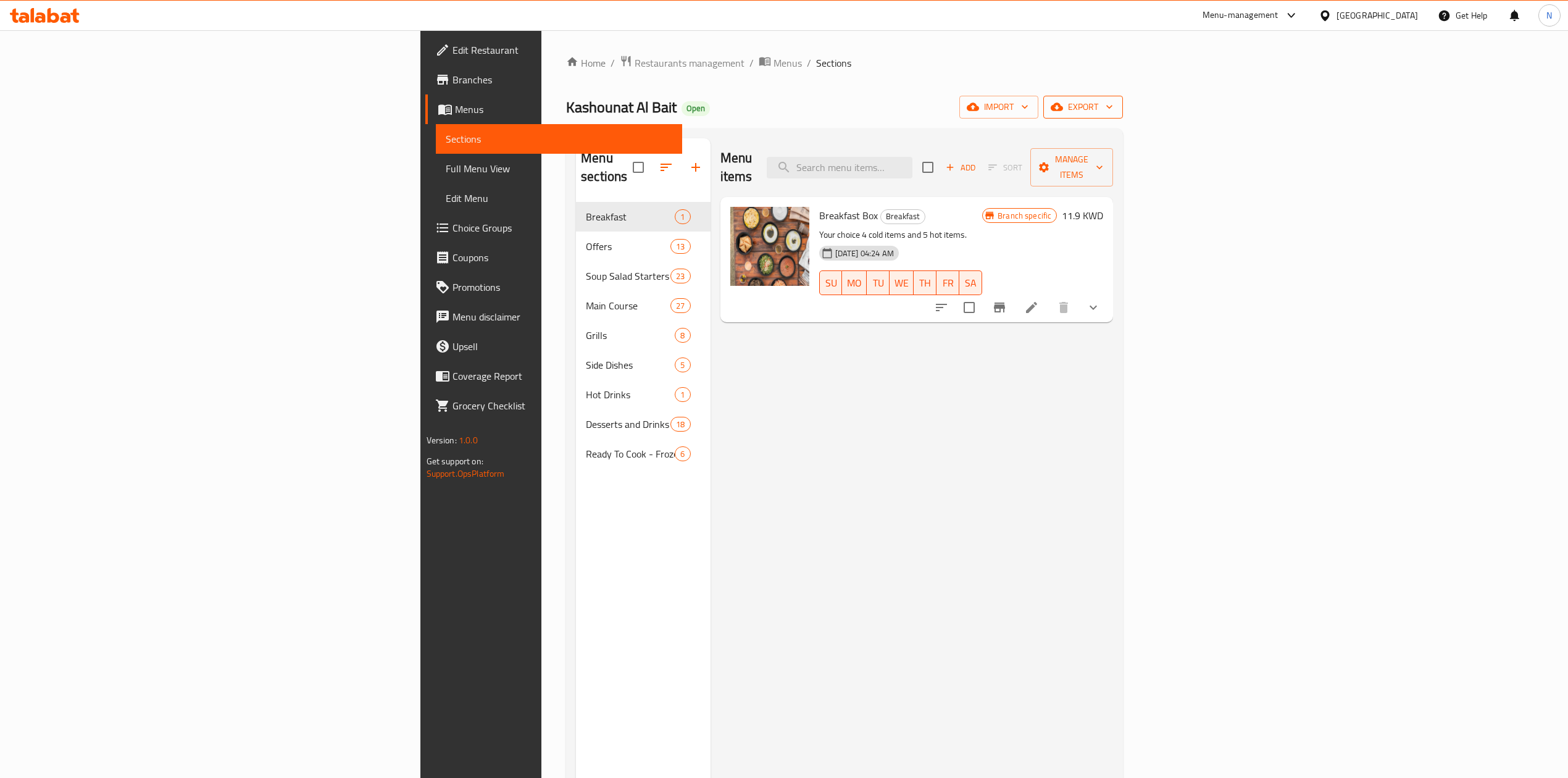
click at [1123, 97] on button "export" at bounding box center [1083, 107] width 80 height 23
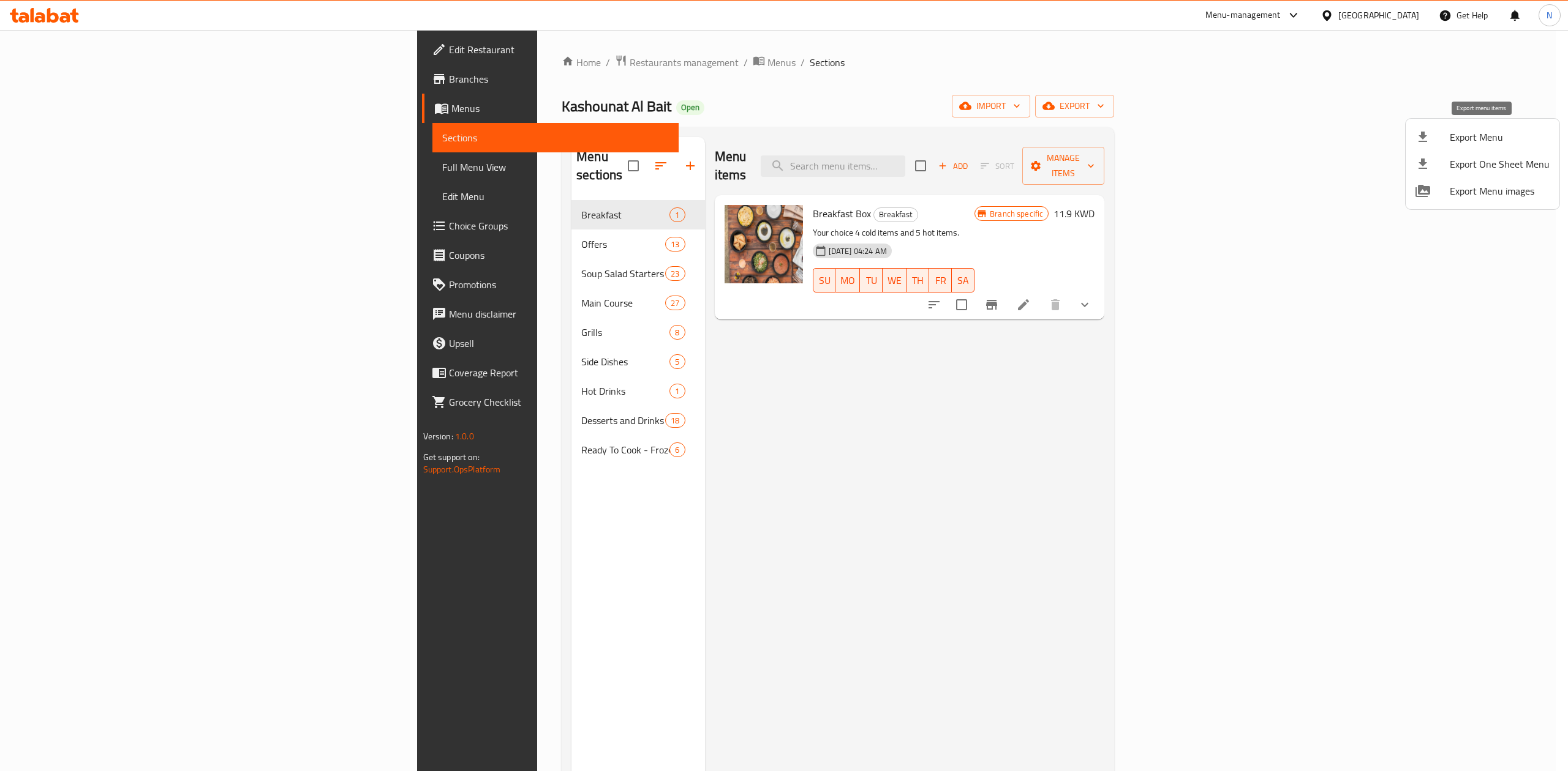
click at [1469, 138] on span "Export Menu" at bounding box center [1499, 137] width 100 height 15
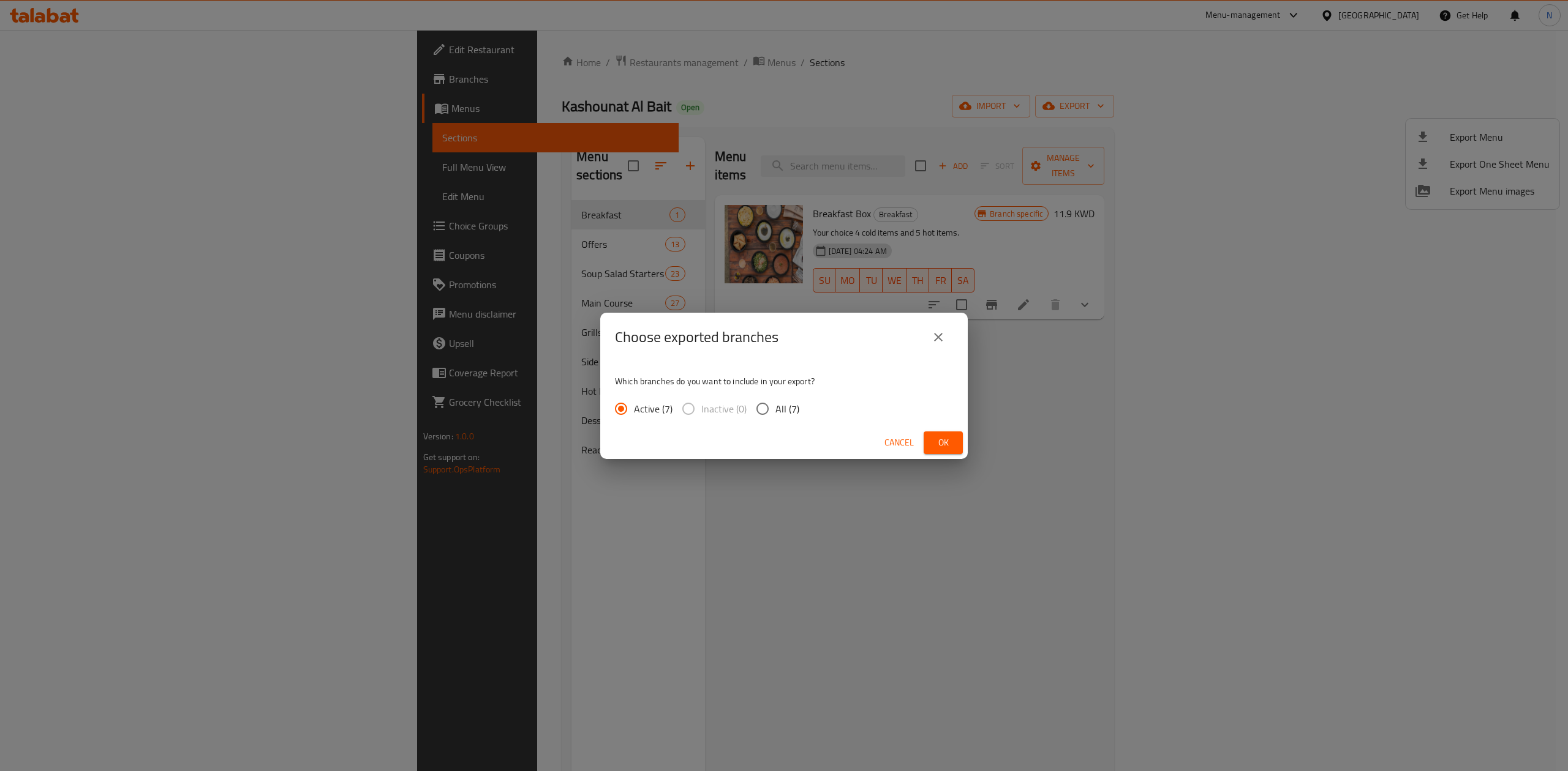
click at [777, 417] on span "All (7)" at bounding box center [787, 408] width 23 height 15
click at [775, 417] on input "All (7)" at bounding box center [762, 409] width 25 height 25
radio input "true"
click at [936, 444] on span "Ok" at bounding box center [944, 443] width 20 height 16
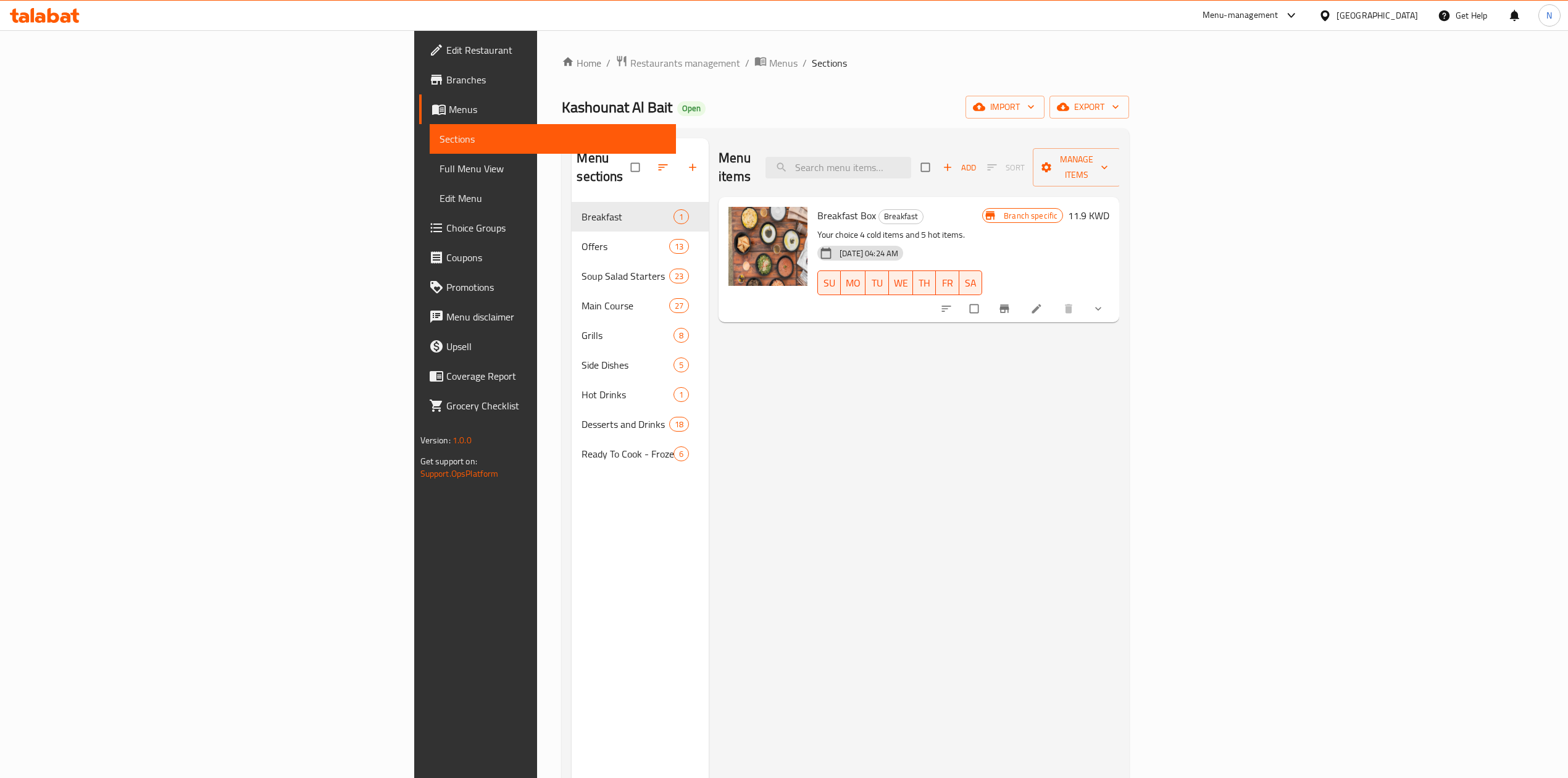
click at [430, 177] on link "Full Menu View" at bounding box center [554, 169] width 247 height 30
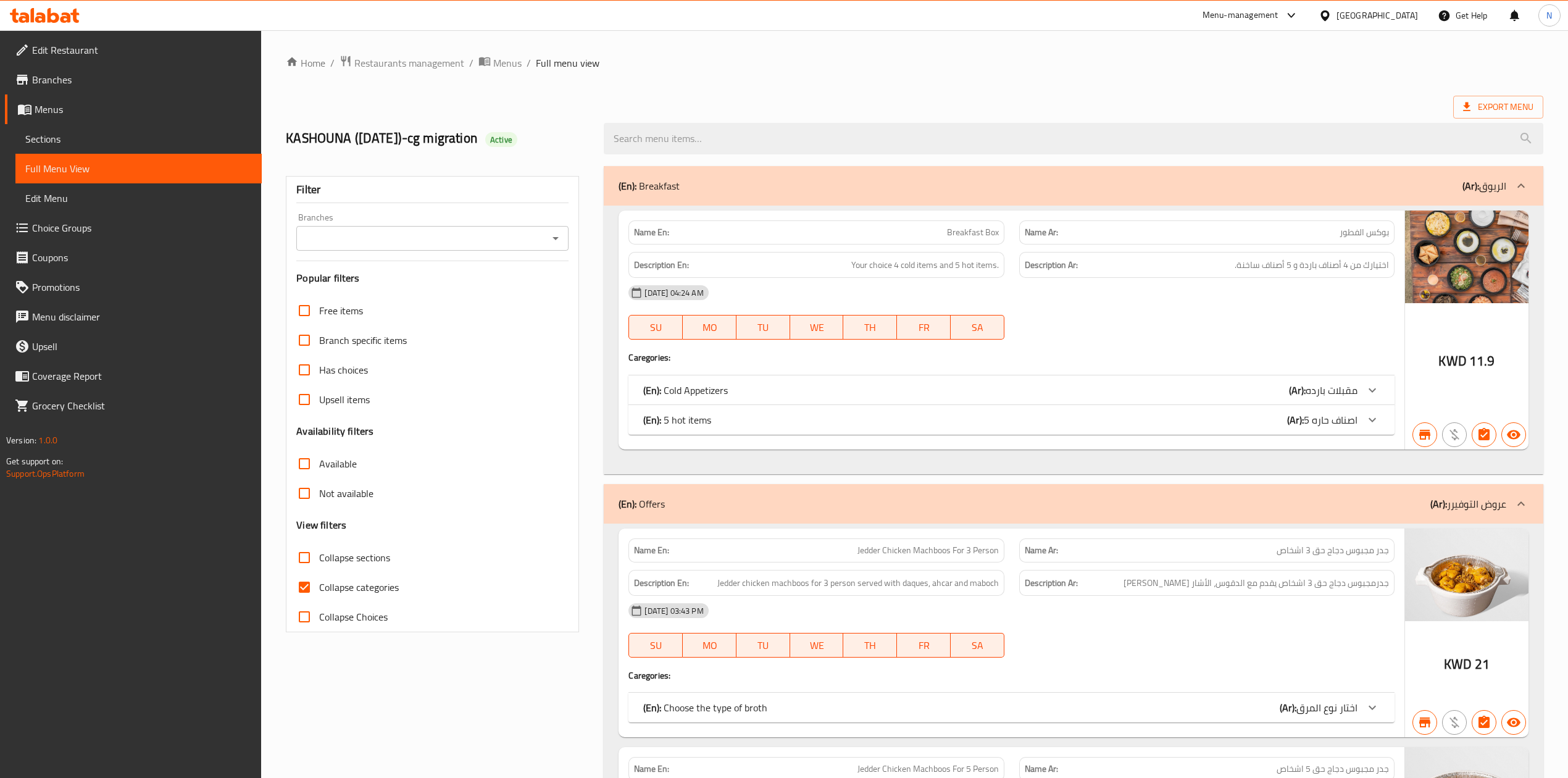
click at [381, 557] on span "Collapse sections" at bounding box center [355, 558] width 71 height 15
click at [320, 557] on input "Collapse sections" at bounding box center [304, 558] width 30 height 30
checkbox input "true"
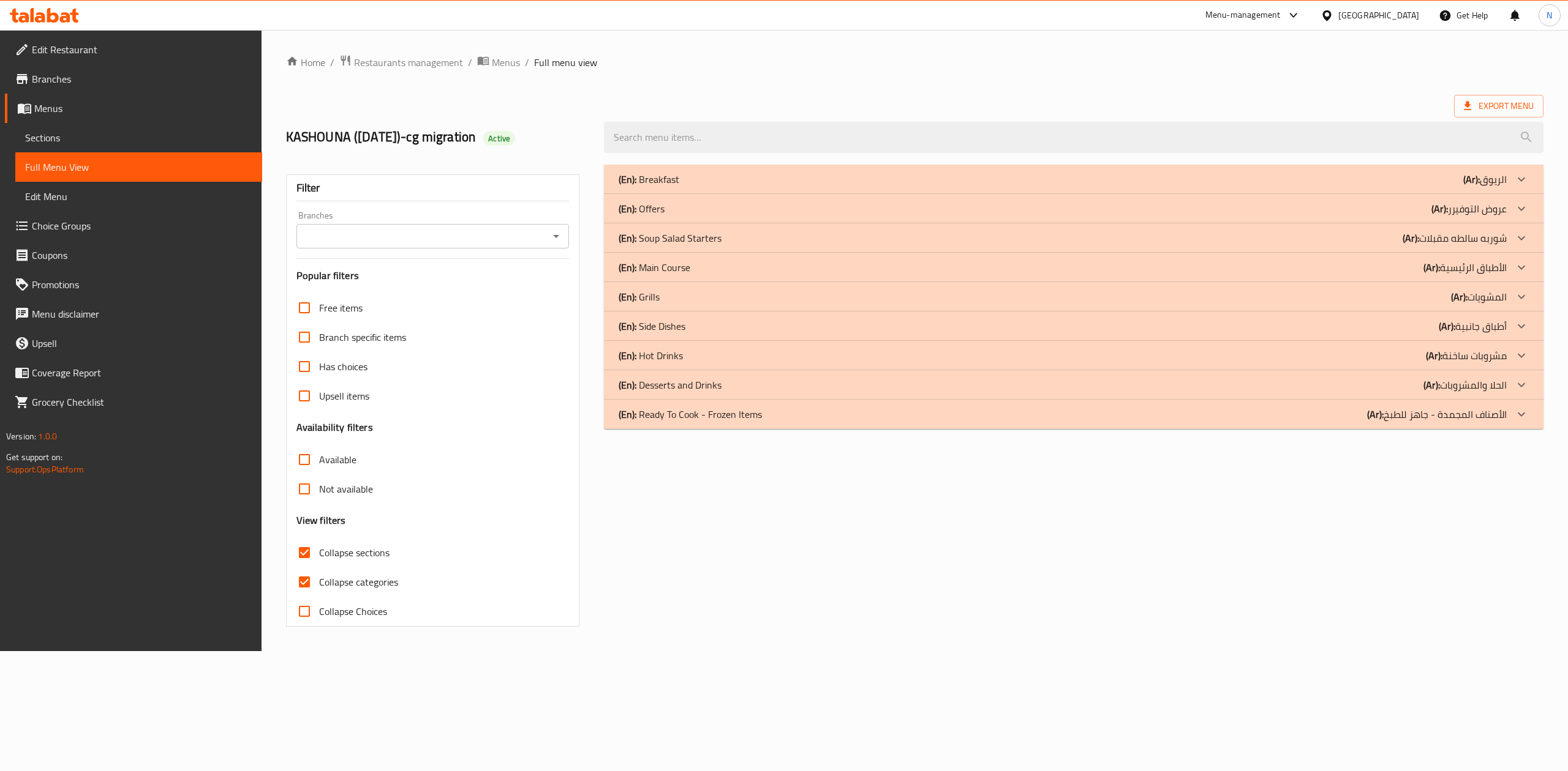
click at [768, 243] on div "(En): Soup Salad Starters (Ar): شوربه سالطه مقبلات" at bounding box center [1062, 238] width 888 height 15
